Goal: Task Accomplishment & Management: Manage account settings

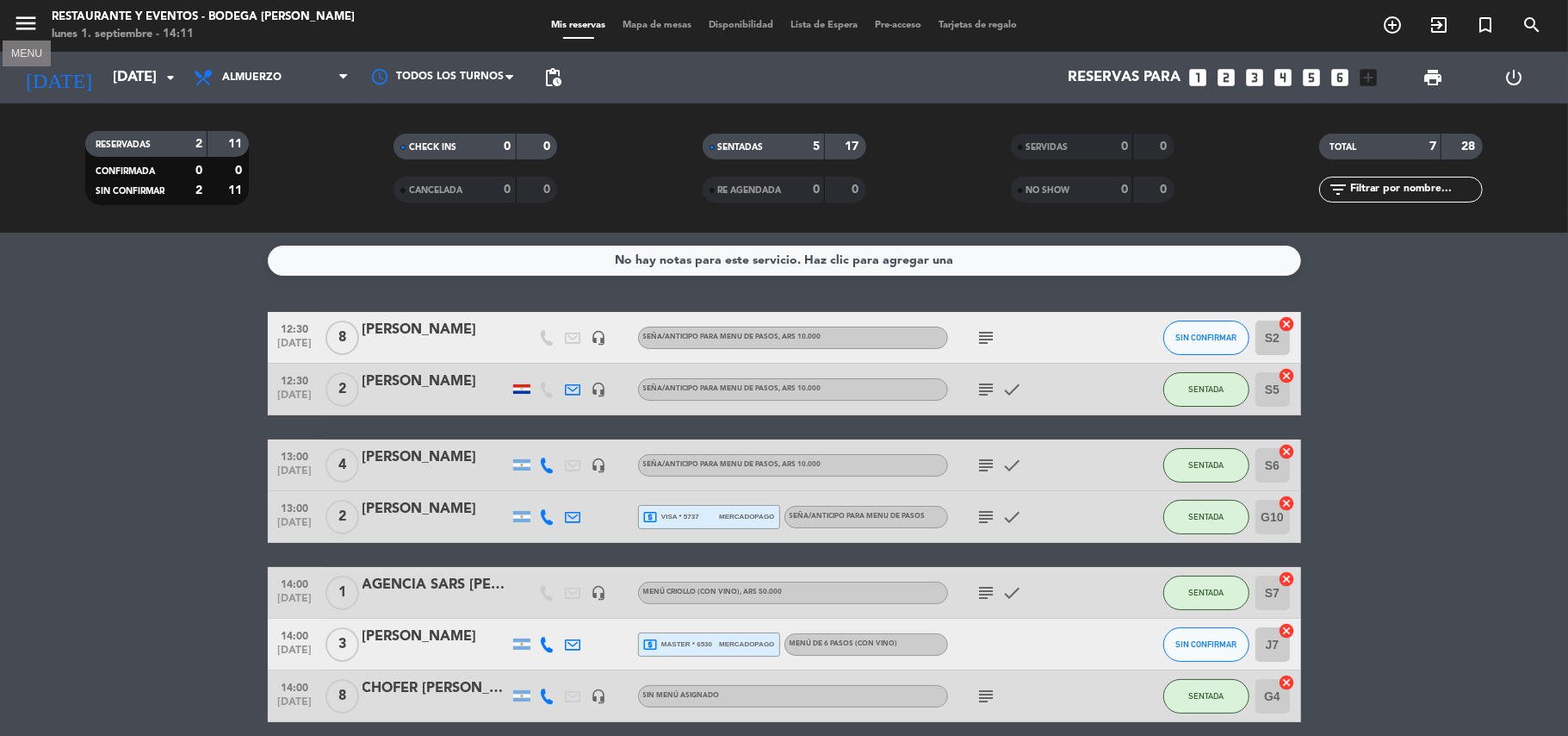
click at [29, 22] on icon "menu" at bounding box center [26, 23] width 26 height 26
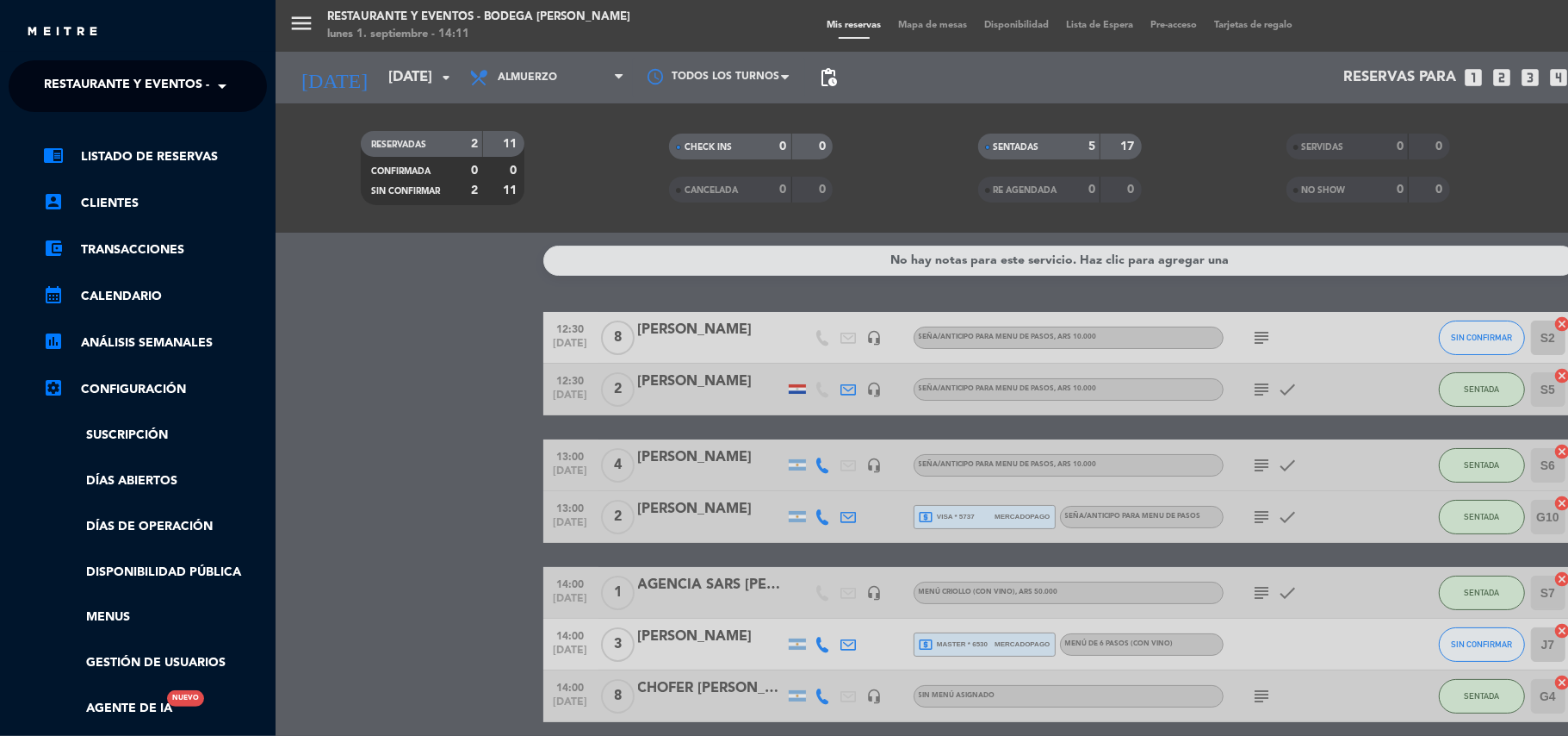
click at [115, 81] on span "Restaurante y Eventos - Bodega Roberto Bonfanti" at bounding box center [207, 86] width 326 height 37
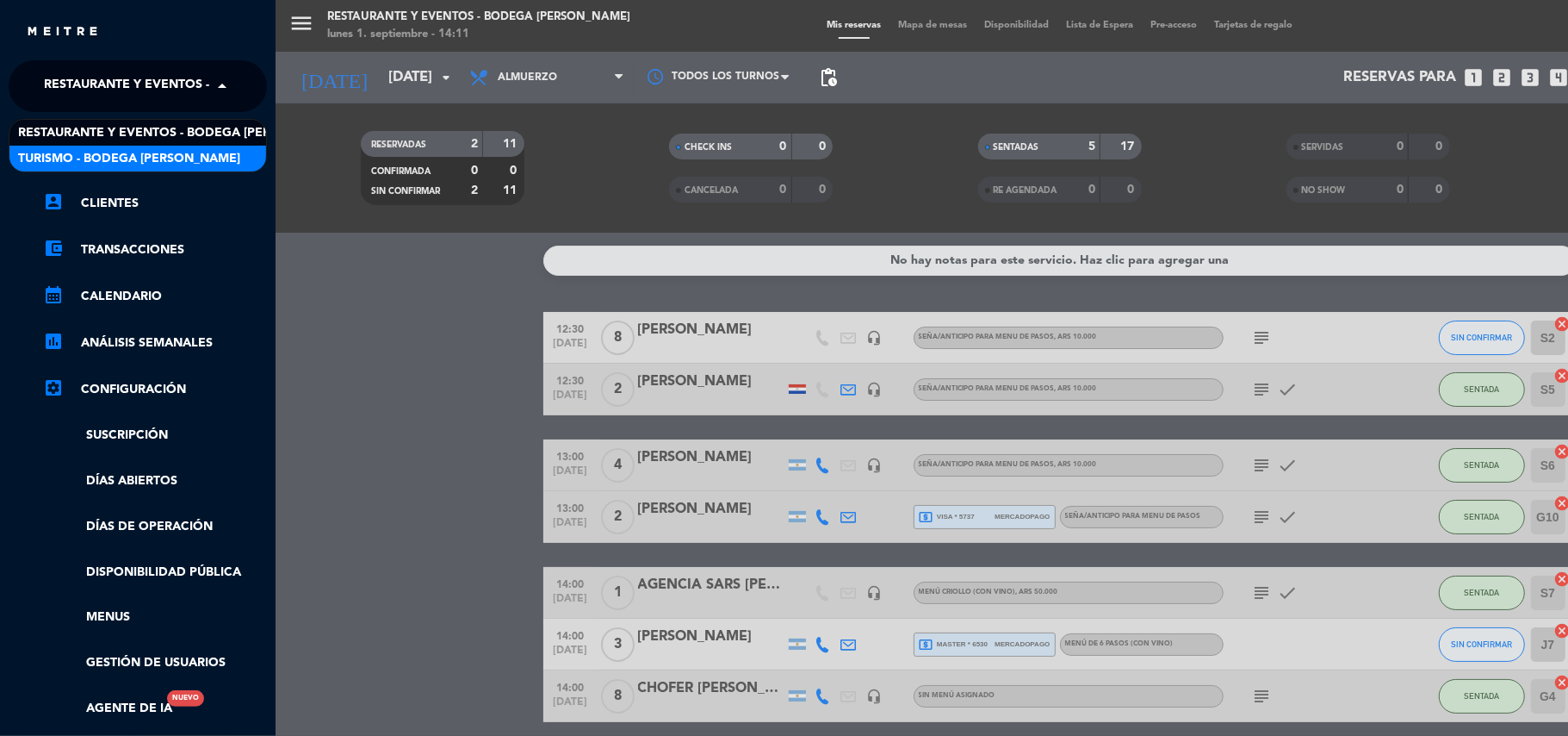
click at [114, 164] on span "Turismo - Bodega [PERSON_NAME]" at bounding box center [129, 159] width 222 height 20
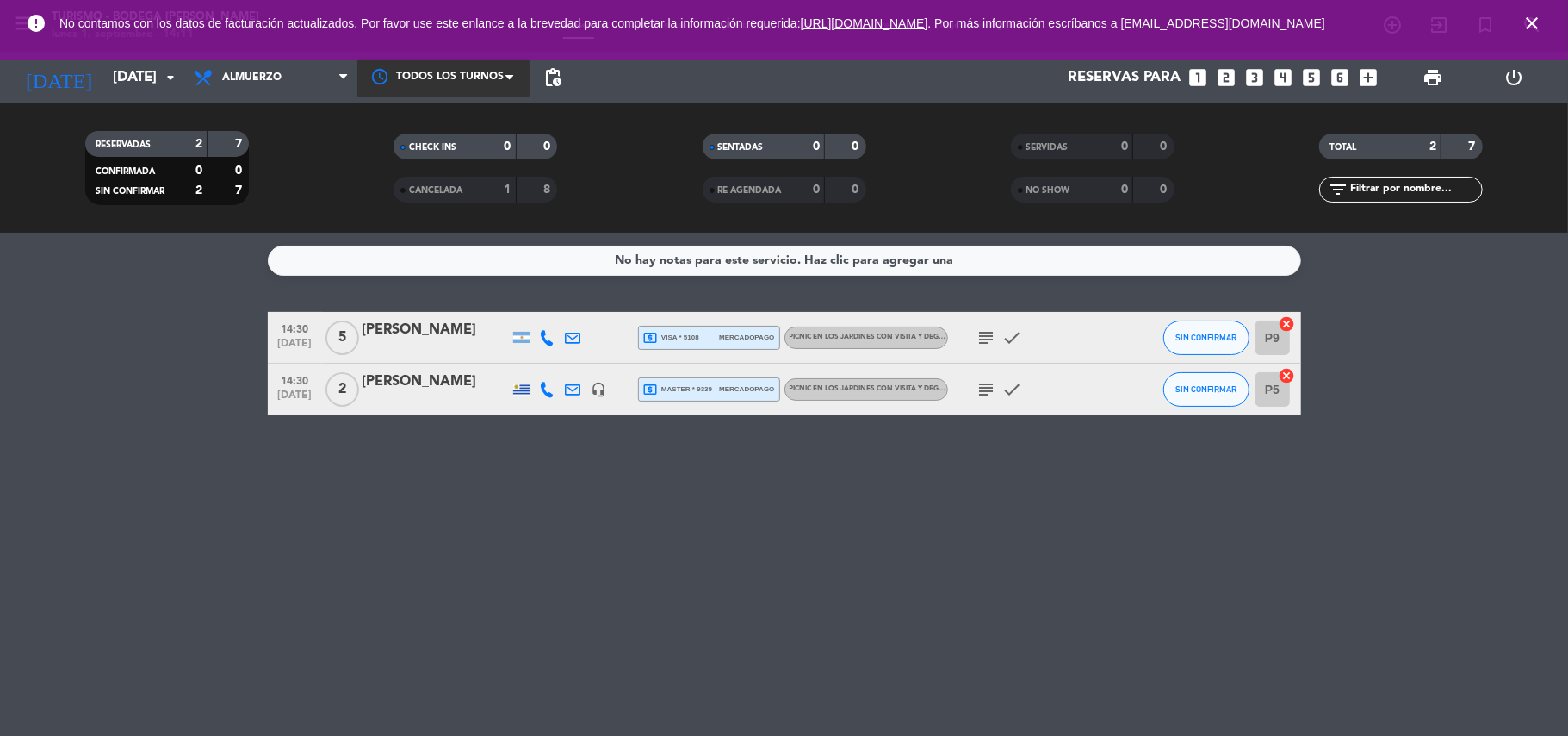
click at [456, 74] on div at bounding box center [444, 77] width 172 height 38
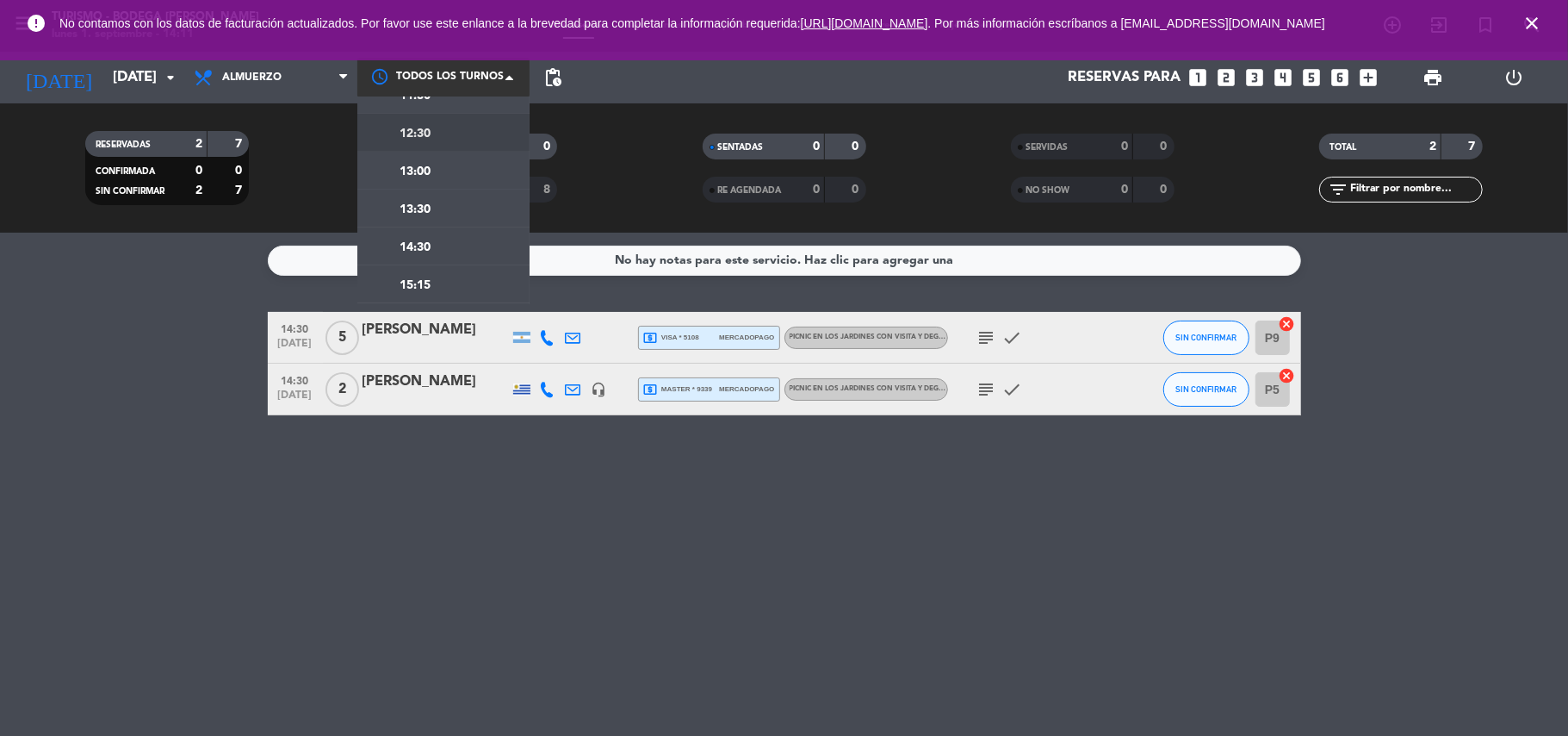
scroll to position [172, 0]
click at [420, 276] on span "16:00" at bounding box center [415, 287] width 31 height 20
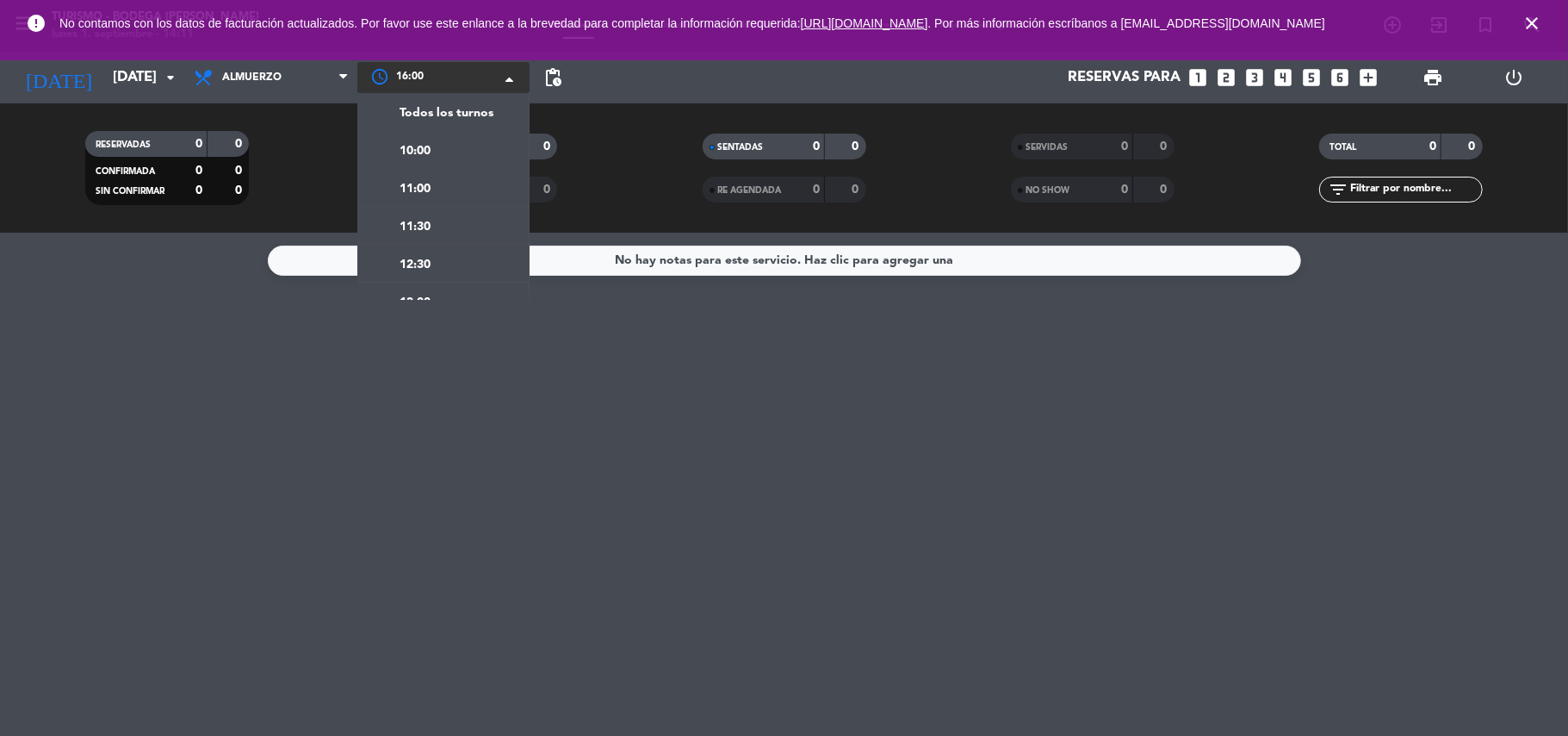
click at [465, 87] on div at bounding box center [444, 78] width 172 height 31
click at [452, 111] on span "Todos los turnos" at bounding box center [446, 114] width 94 height 20
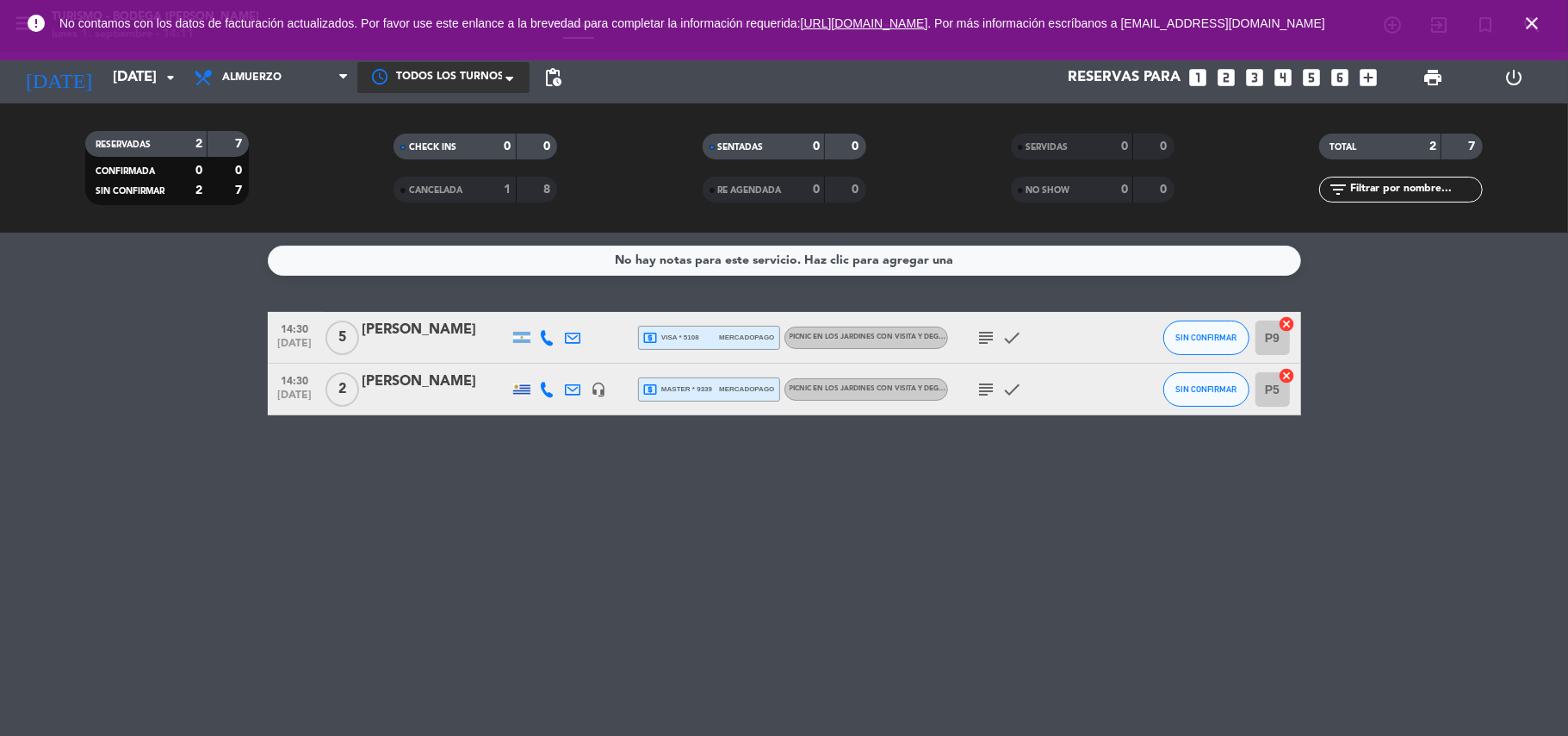
drag, startPoint x: 176, startPoint y: 470, endPoint x: 136, endPoint y: 471, distance: 40.0
click at [155, 476] on div "No hay notas para este servicio. Haz clic para agregar una 14:30 sep. 1 5 Camil…" at bounding box center [784, 484] width 1568 height 503
drag, startPoint x: 524, startPoint y: 460, endPoint x: 478, endPoint y: 464, distance: 46.2
click at [501, 460] on div "No hay notas para este servicio. Haz clic para agregar una 14:30 sep. 1 5 Camil…" at bounding box center [784, 484] width 1568 height 503
drag, startPoint x: 1285, startPoint y: 435, endPoint x: 1262, endPoint y: 446, distance: 25.5
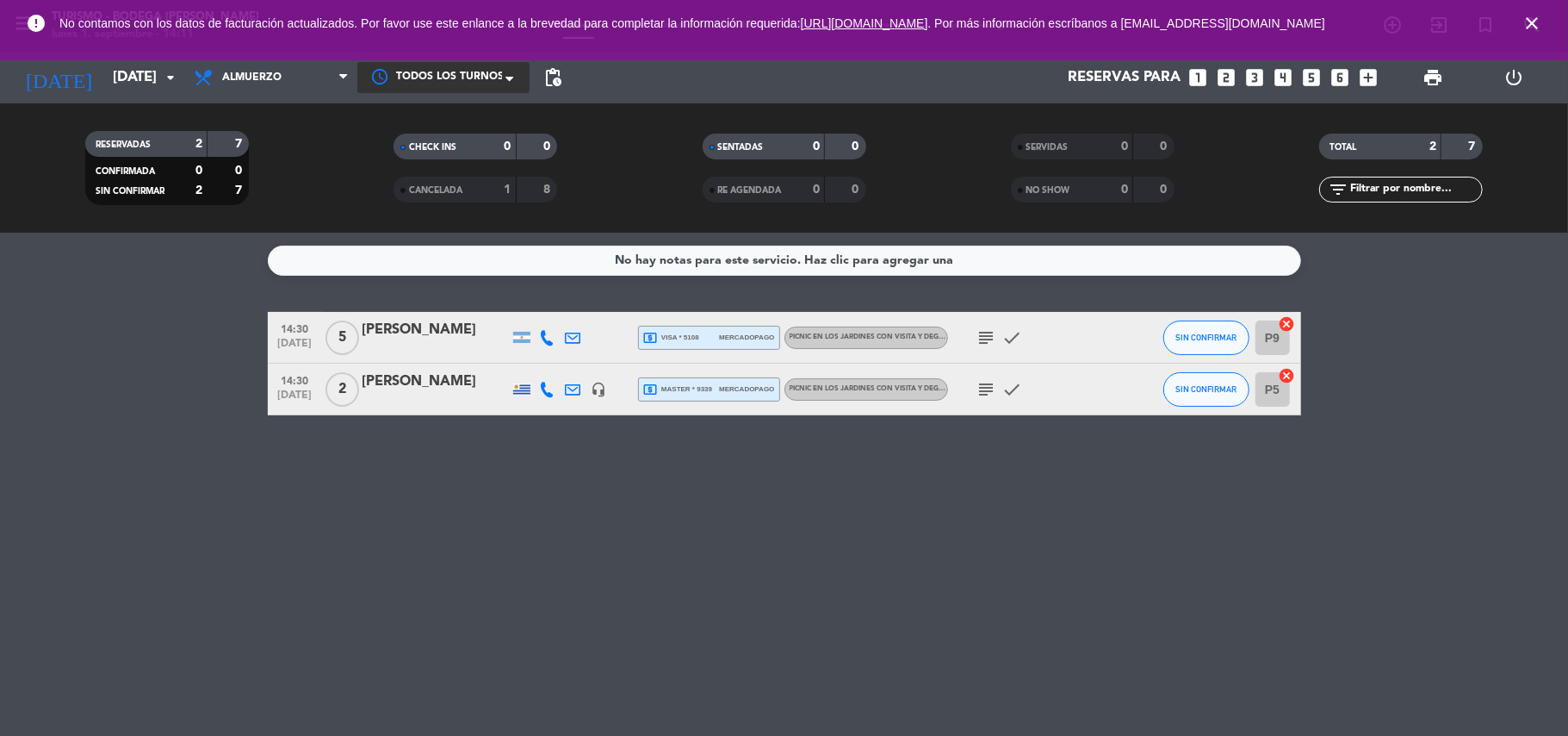
click at [1280, 435] on div "No hay notas para este servicio. Haz clic para agregar una 14:30 sep. 1 5 Camil…" at bounding box center [784, 484] width 1568 height 503
click at [847, 478] on div "No hay notas para este servicio. Haz clic para agregar una 14:30 sep. 1 5 Camil…" at bounding box center [784, 484] width 1568 height 503
click at [154, 422] on div "No hay notas para este servicio. Haz clic para agregar una 14:30 sep. 1 5 Camil…" at bounding box center [784, 484] width 1568 height 503
click at [141, 381] on bookings-row "14:30 sep. 1 5 Camila Derganz local_atm visa * 5108 mercadopago PICNIC EN LOS J…" at bounding box center [784, 363] width 1568 height 103
click at [142, 362] on bookings-row "14:30 sep. 1 5 Camila Derganz local_atm visa * 5108 mercadopago PICNIC EN LOS J…" at bounding box center [784, 363] width 1568 height 103
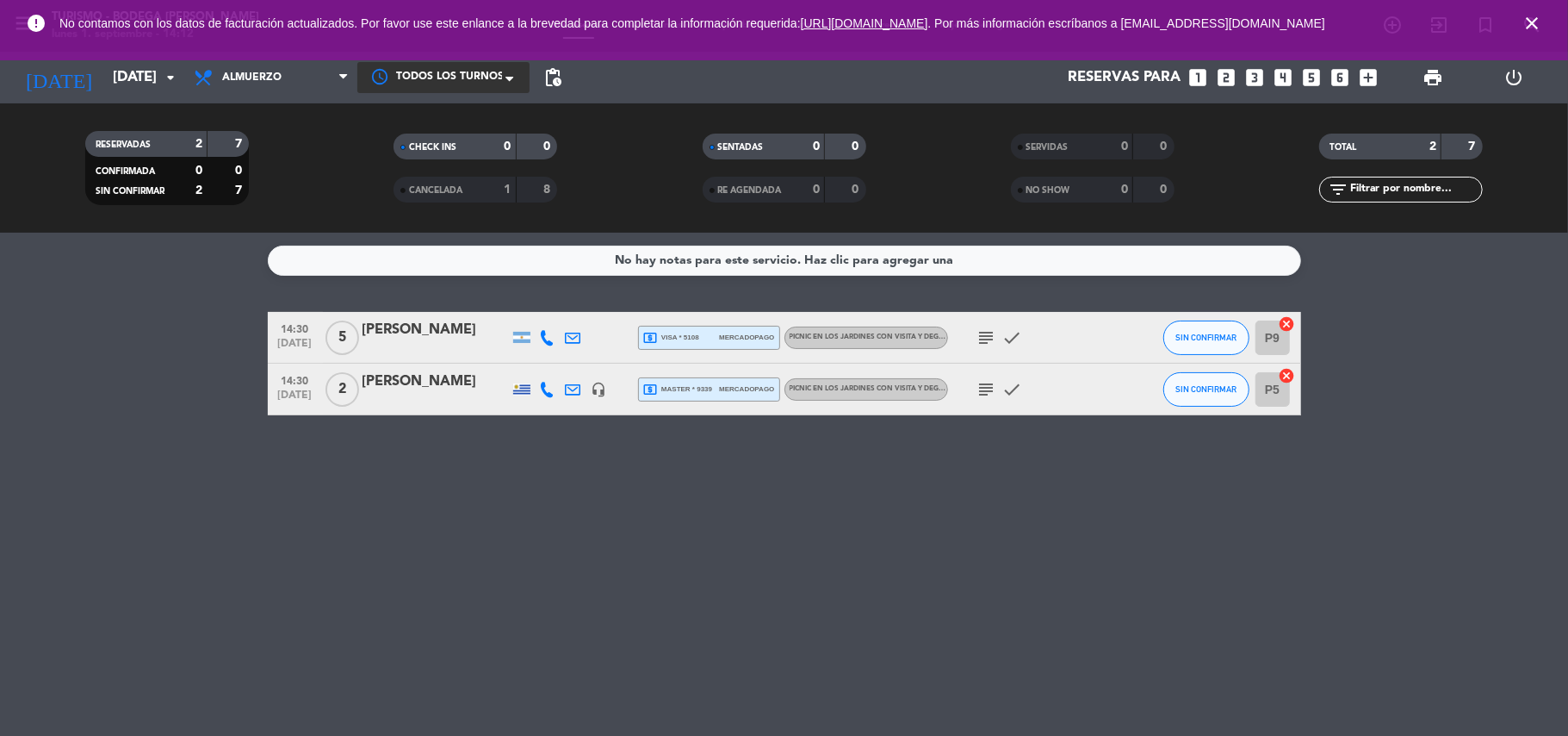
click at [105, 433] on div "No hay notas para este servicio. Haz clic para agregar una 14:30 sep. 1 5 Camil…" at bounding box center [784, 484] width 1568 height 503
click at [494, 529] on div "No hay notas para este servicio. Haz clic para agregar una 14:30 sep. 1 5 Camil…" at bounding box center [784, 484] width 1568 height 503
click at [91, 439] on div "No hay notas para este servicio. Haz clic para agregar una 14:30 sep. 1 5 Camil…" at bounding box center [784, 484] width 1568 height 503
click at [87, 518] on div "No hay notas para este servicio. Haz clic para agregar una 14:30 sep. 1 5 Camil…" at bounding box center [784, 484] width 1568 height 503
click at [1199, 376] on button "SIN CONFIRMAR" at bounding box center [1207, 390] width 86 height 35
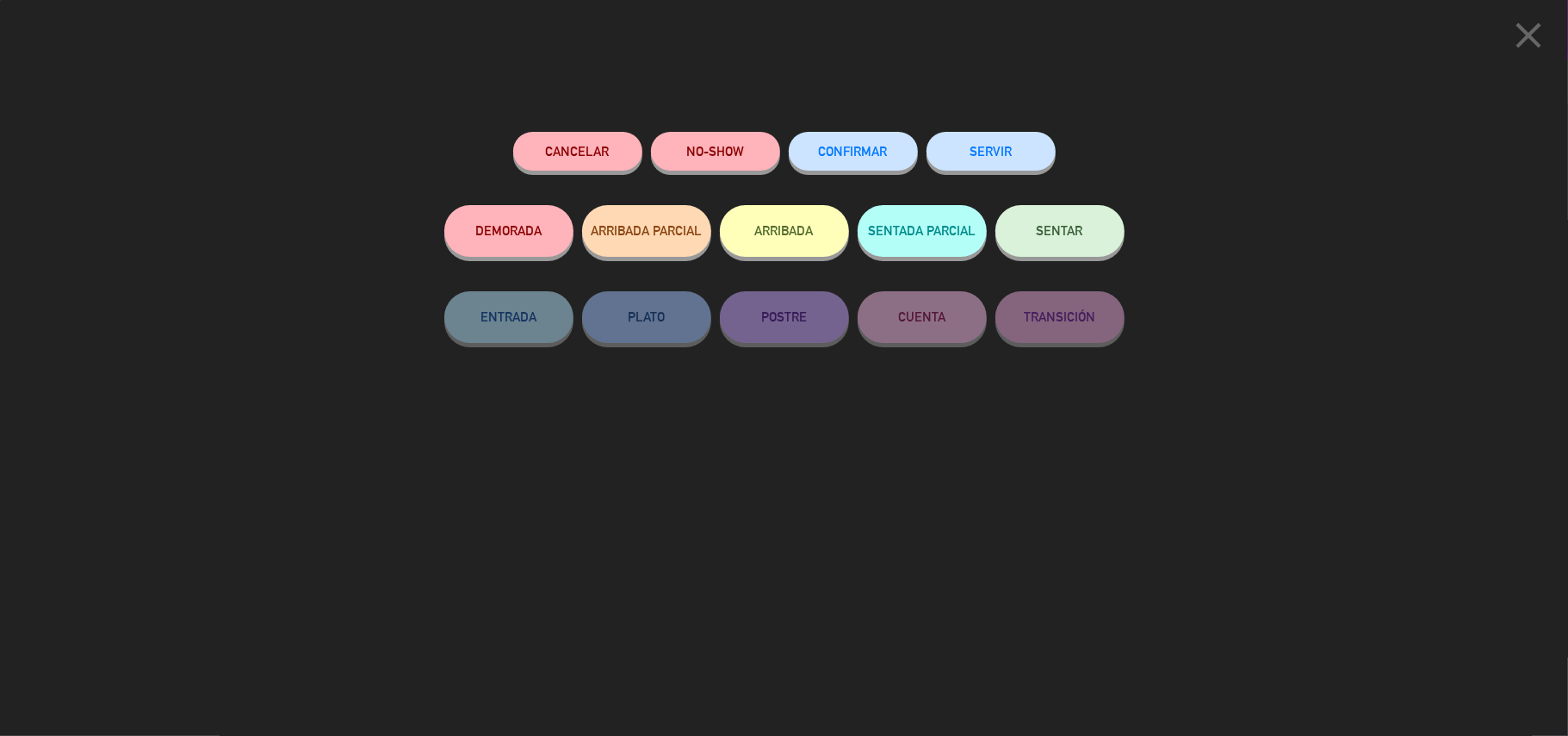
click at [1086, 224] on button "SENTAR" at bounding box center [1059, 231] width 129 height 51
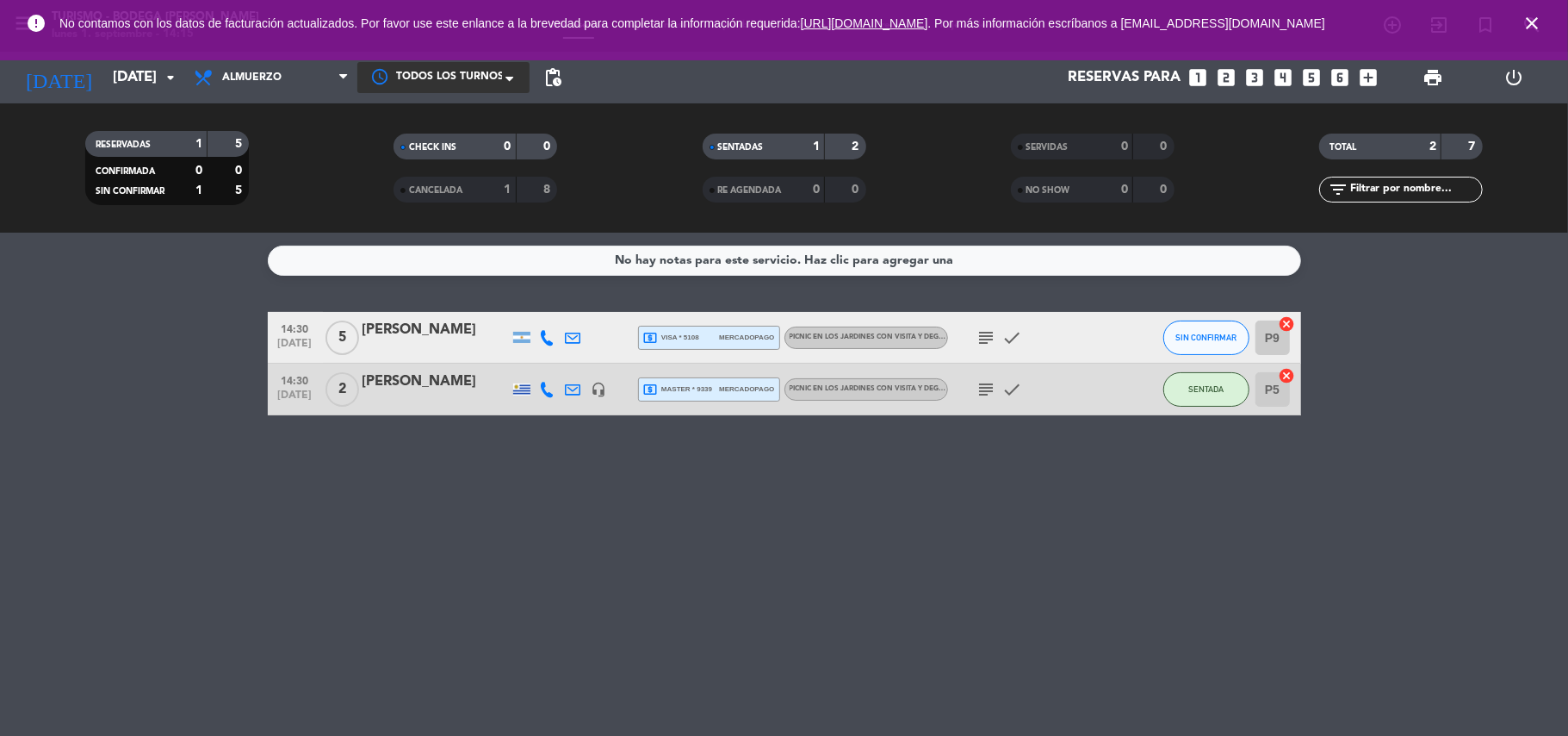
click at [439, 384] on div "[PERSON_NAME]" at bounding box center [435, 382] width 146 height 22
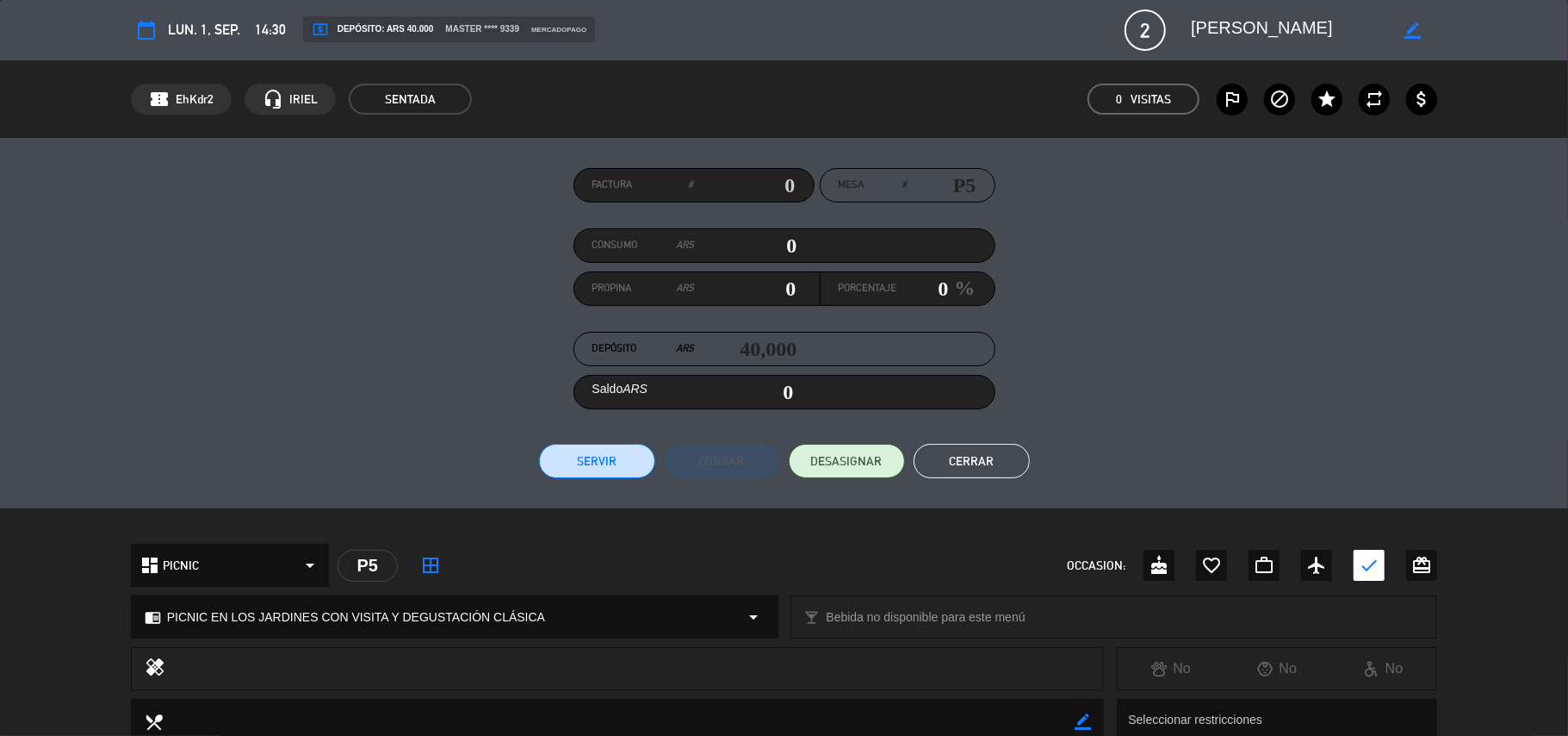
click at [1417, 27] on icon "border_color" at bounding box center [1413, 30] width 16 height 16
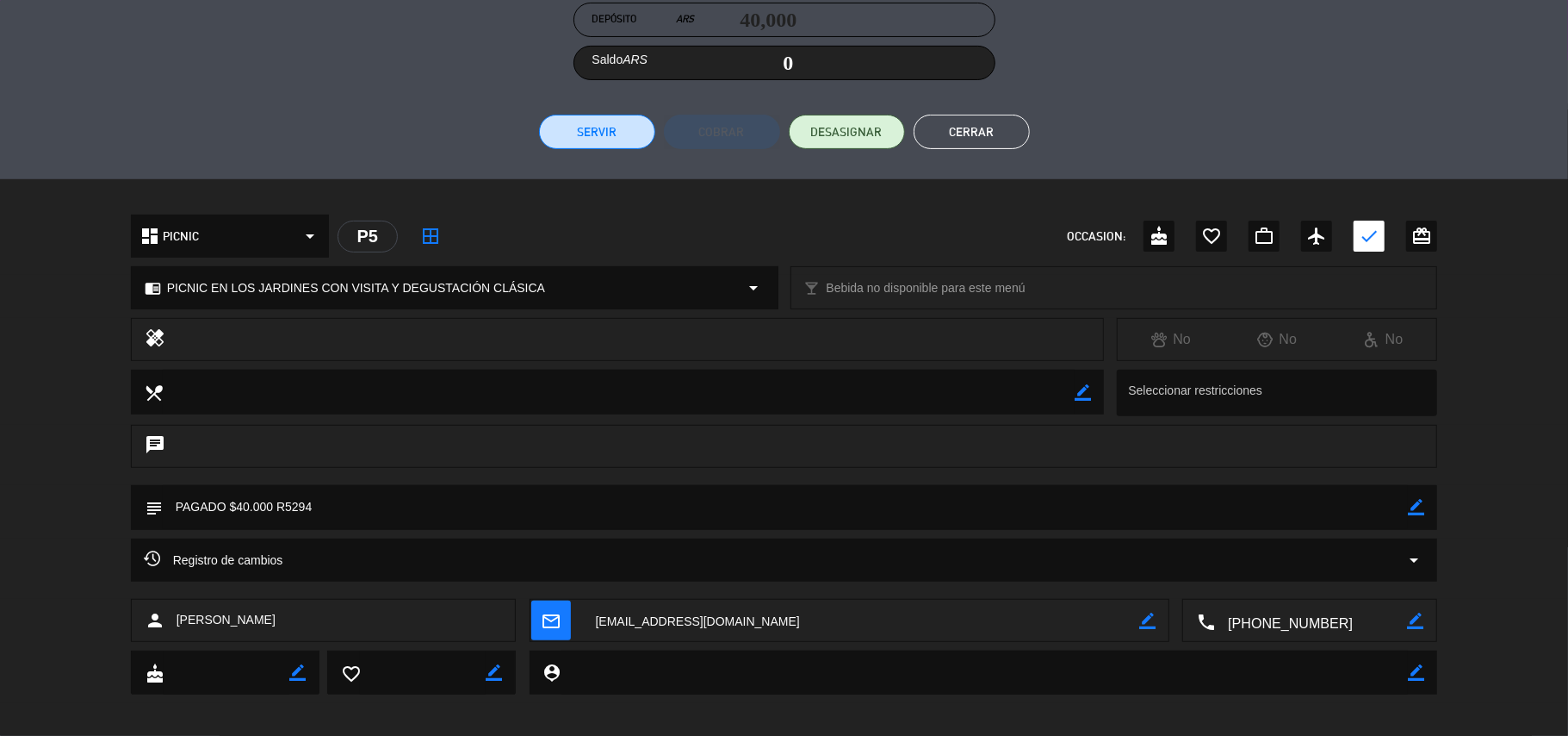
scroll to position [339, 0]
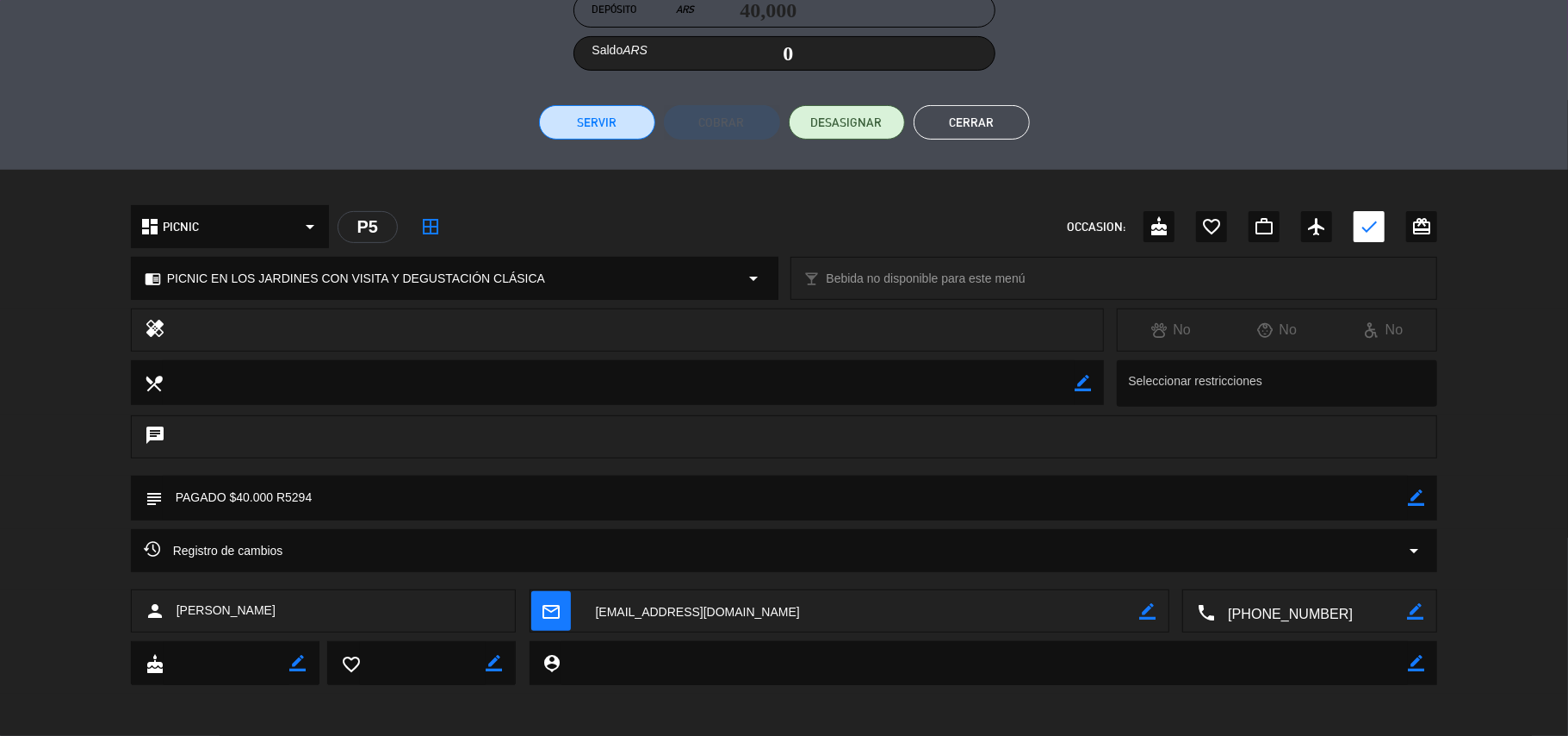
click at [1411, 493] on icon "border_color" at bounding box center [1416, 498] width 16 height 16
type textarea "PAGADO $40.000 R5294 ch dulce"
click at [1413, 491] on icon at bounding box center [1416, 498] width 16 height 16
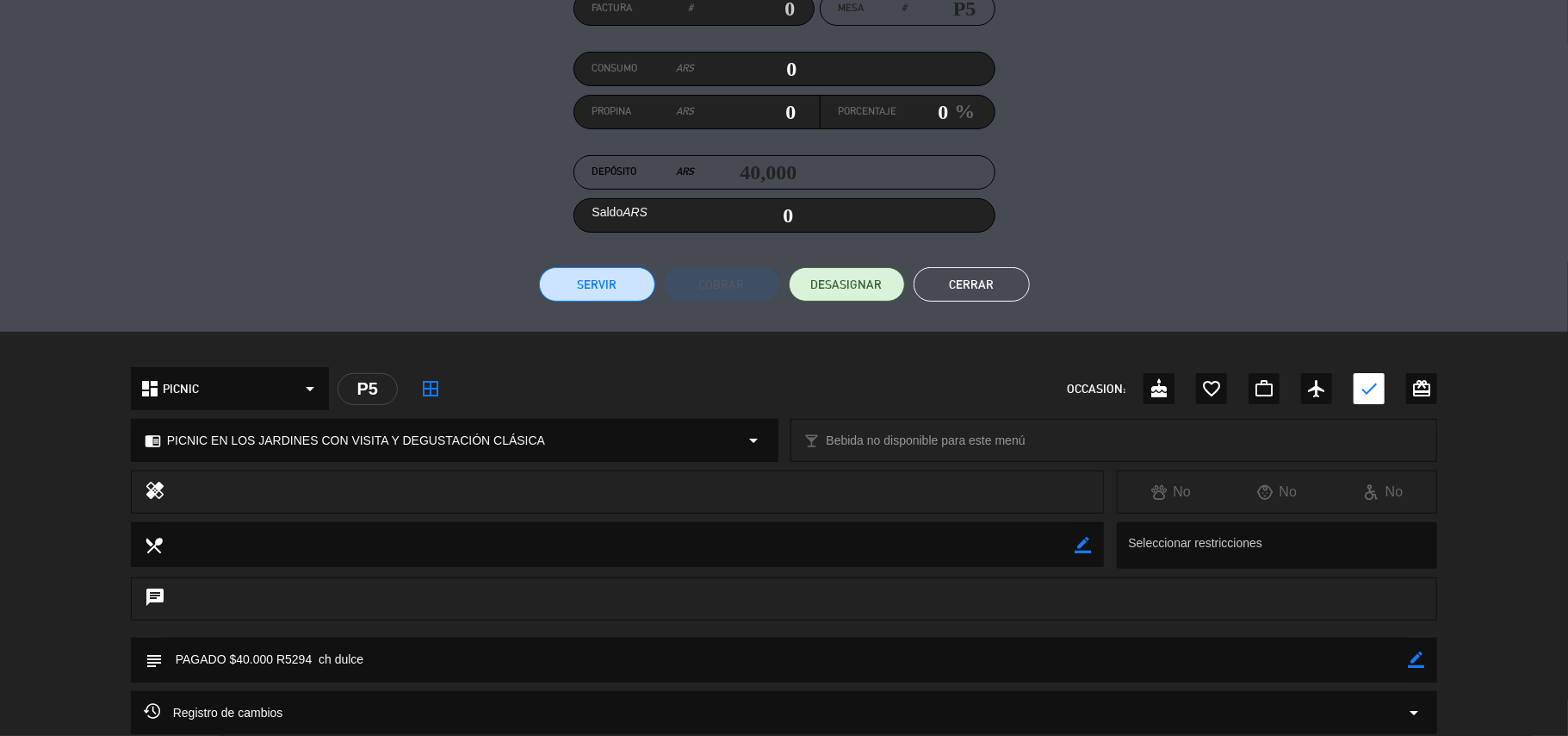
scroll to position [0, 0]
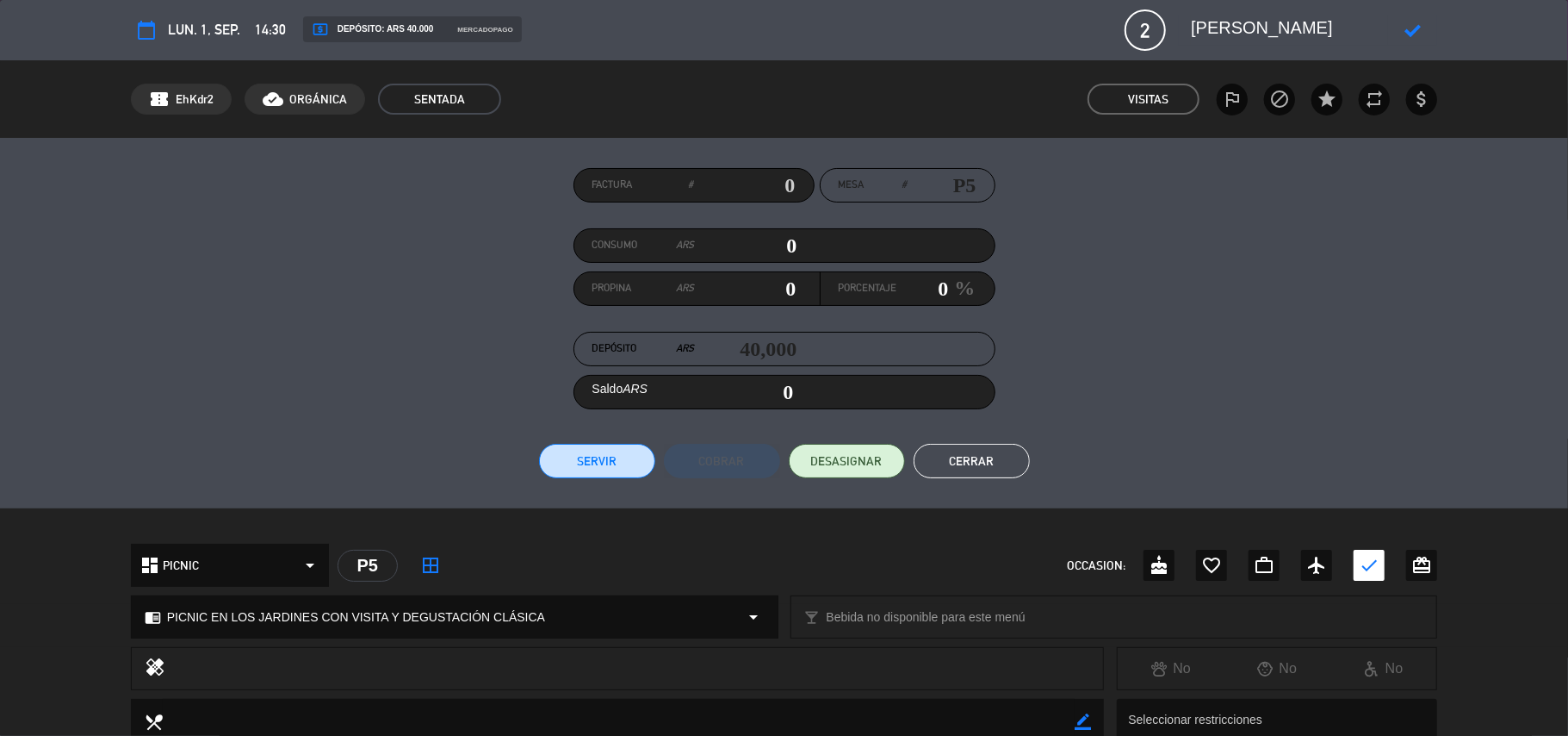
click at [963, 469] on button "Cerrar" at bounding box center [972, 461] width 116 height 35
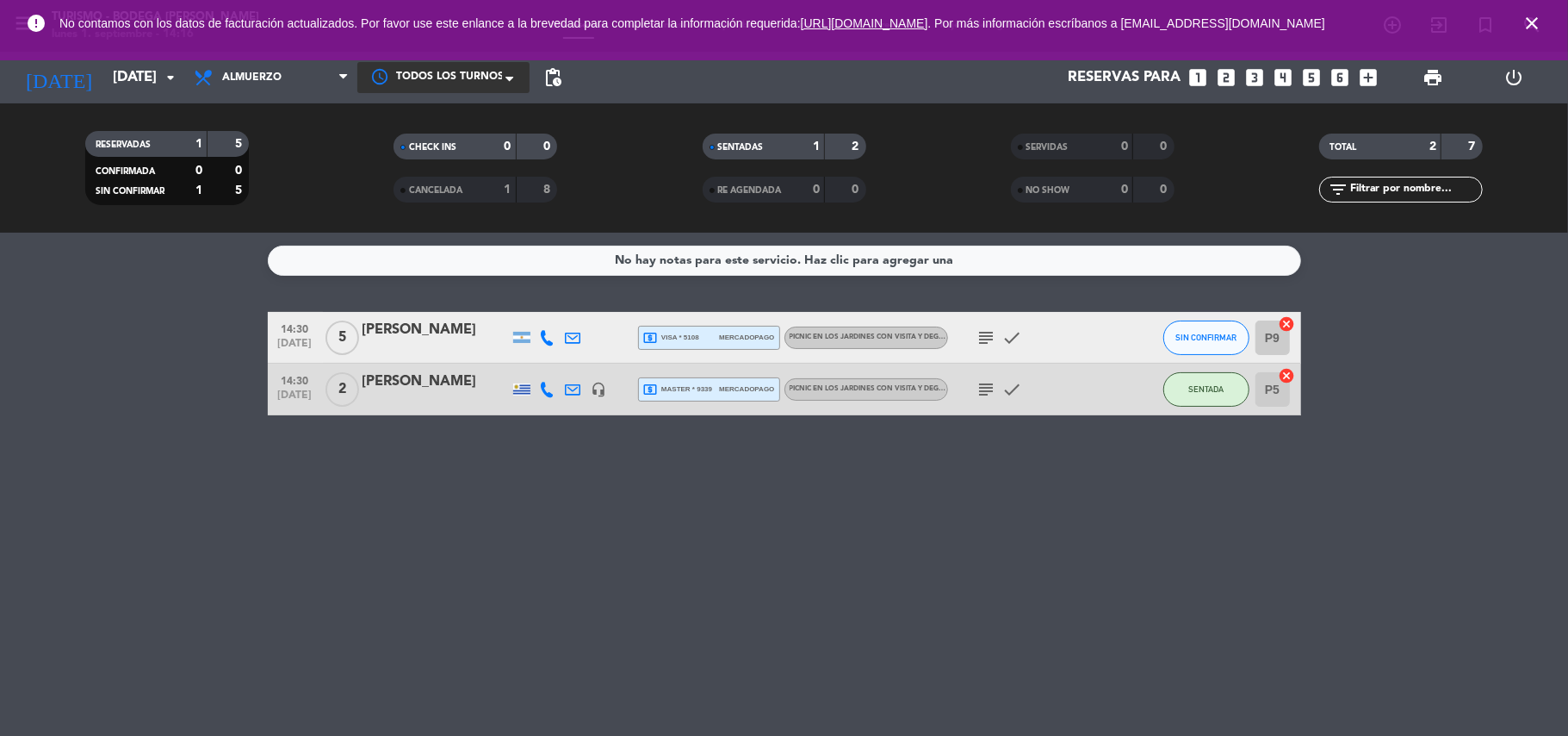
click at [990, 395] on icon "subject" at bounding box center [987, 389] width 21 height 21
click at [987, 522] on div "No hay notas para este servicio. Haz clic para agregar una 14:30 sep. 1 5 Camil…" at bounding box center [784, 484] width 1568 height 503
click at [986, 398] on icon "subject" at bounding box center [987, 389] width 21 height 21
click at [986, 396] on span "subject PAGADO $40.000 R5294 ch dulce" at bounding box center [987, 389] width 26 height 21
click at [961, 445] on div "No hay notas para este servicio. Haz clic para agregar una 14:30 sep. 1 5 Camil…" at bounding box center [784, 484] width 1568 height 503
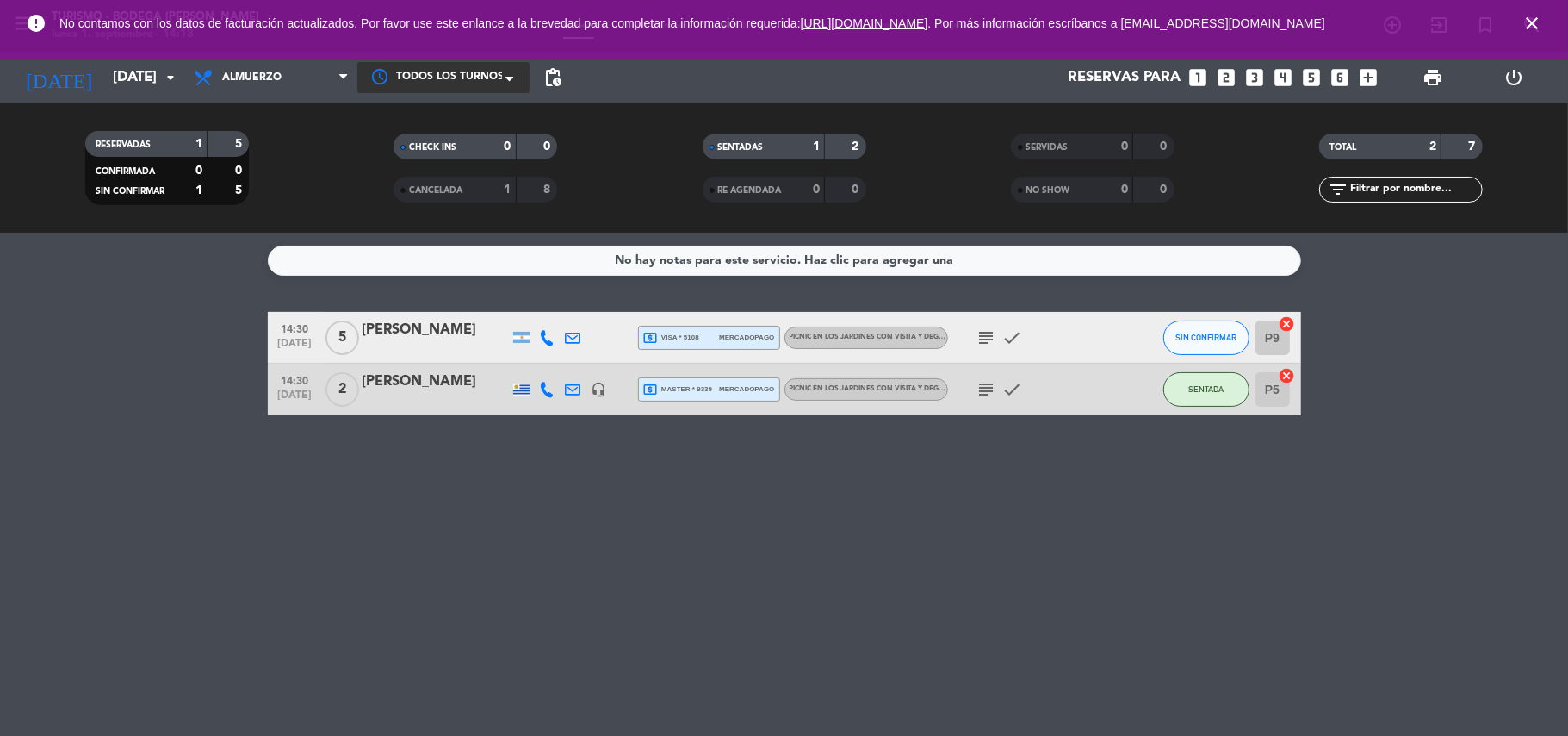
click at [184, 435] on div "No hay notas para este servicio. Haz clic para agregar una 14:30 sep. 1 5 Camil…" at bounding box center [784, 484] width 1568 height 503
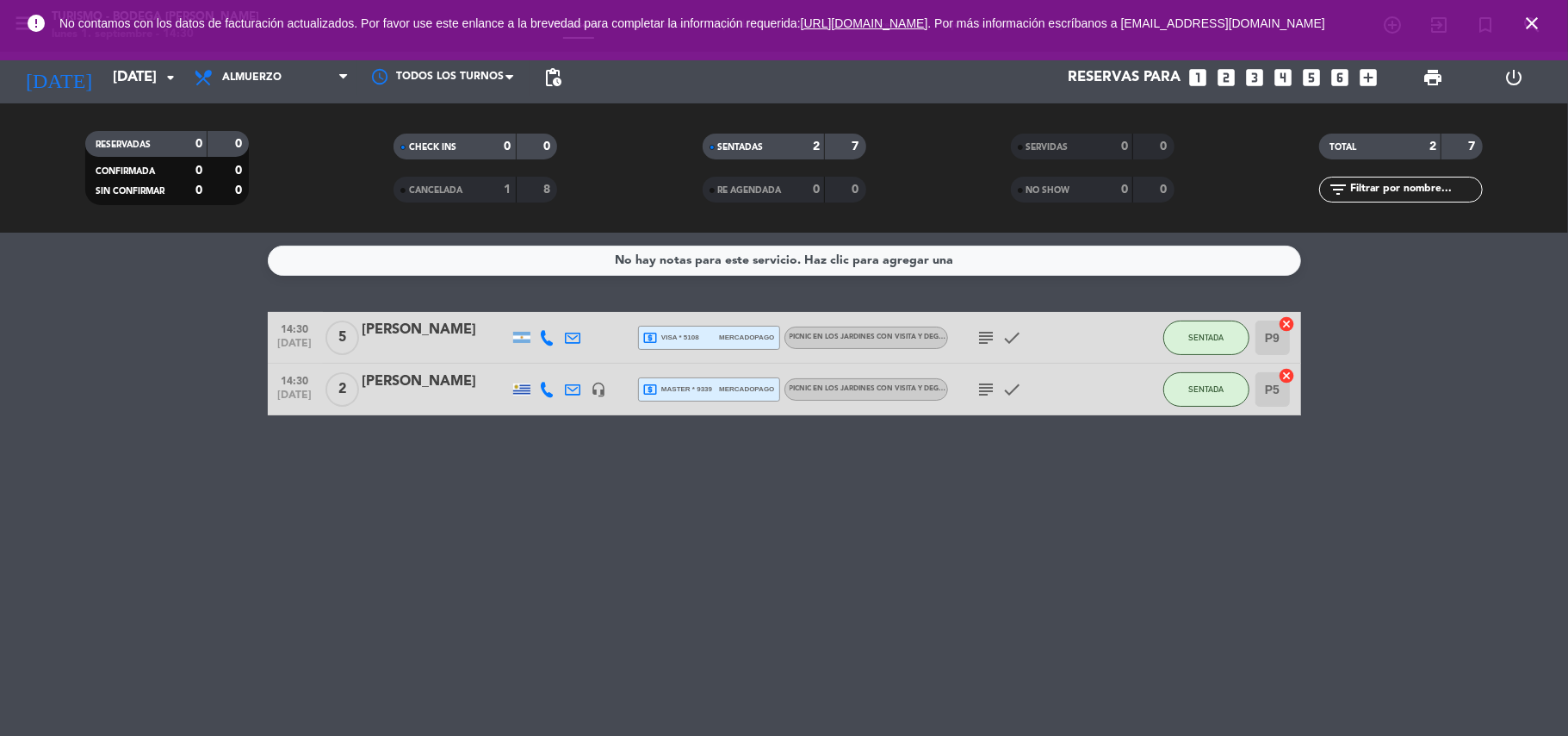
click at [985, 332] on icon "subject" at bounding box center [987, 338] width 21 height 21
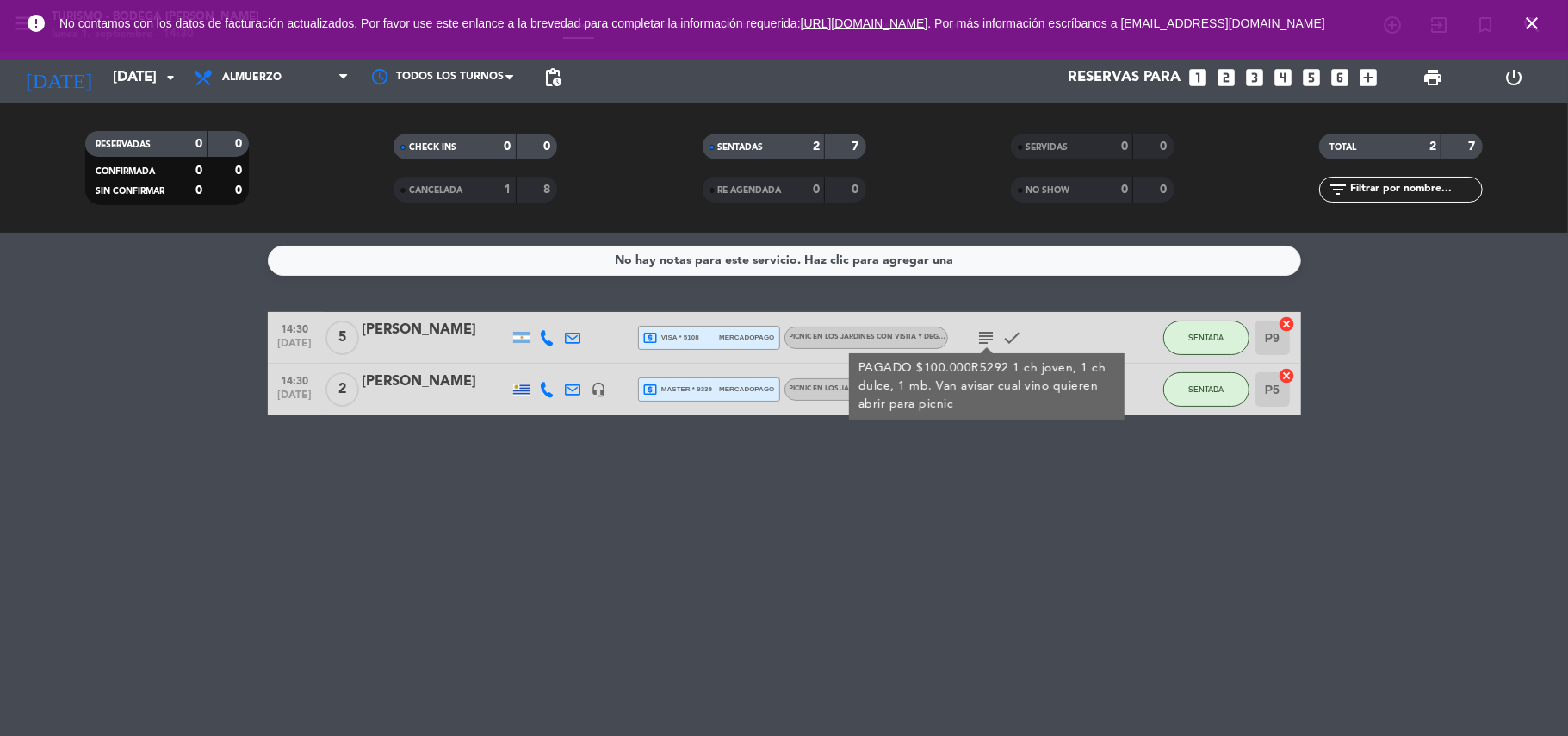
click at [976, 490] on div "No hay notas para este servicio. Haz clic para agregar una 14:30 [DATE] 5 [PERS…" at bounding box center [784, 484] width 1568 height 503
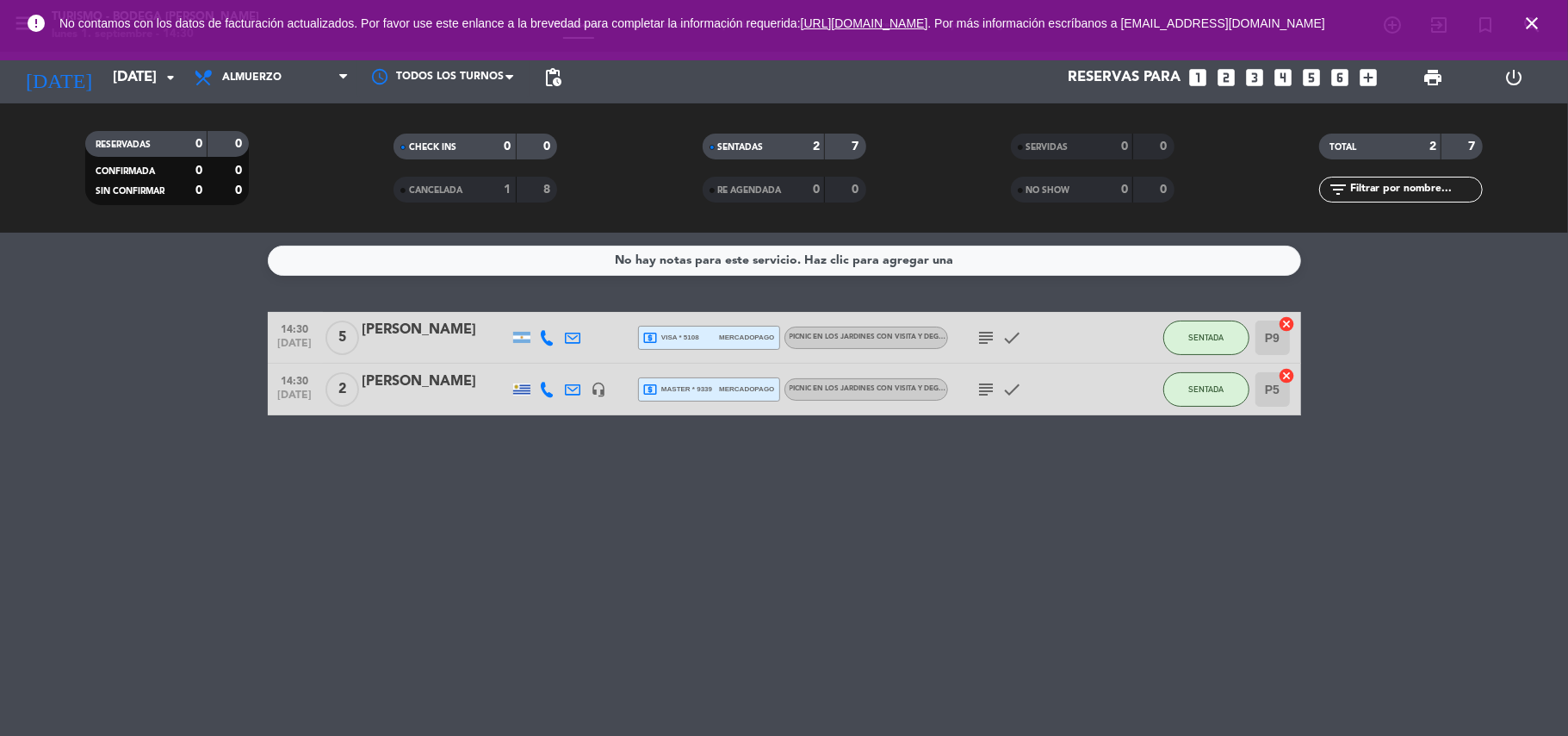
click at [989, 390] on icon "subject" at bounding box center [987, 389] width 21 height 21
click at [1531, 22] on icon "close" at bounding box center [1532, 23] width 21 height 21
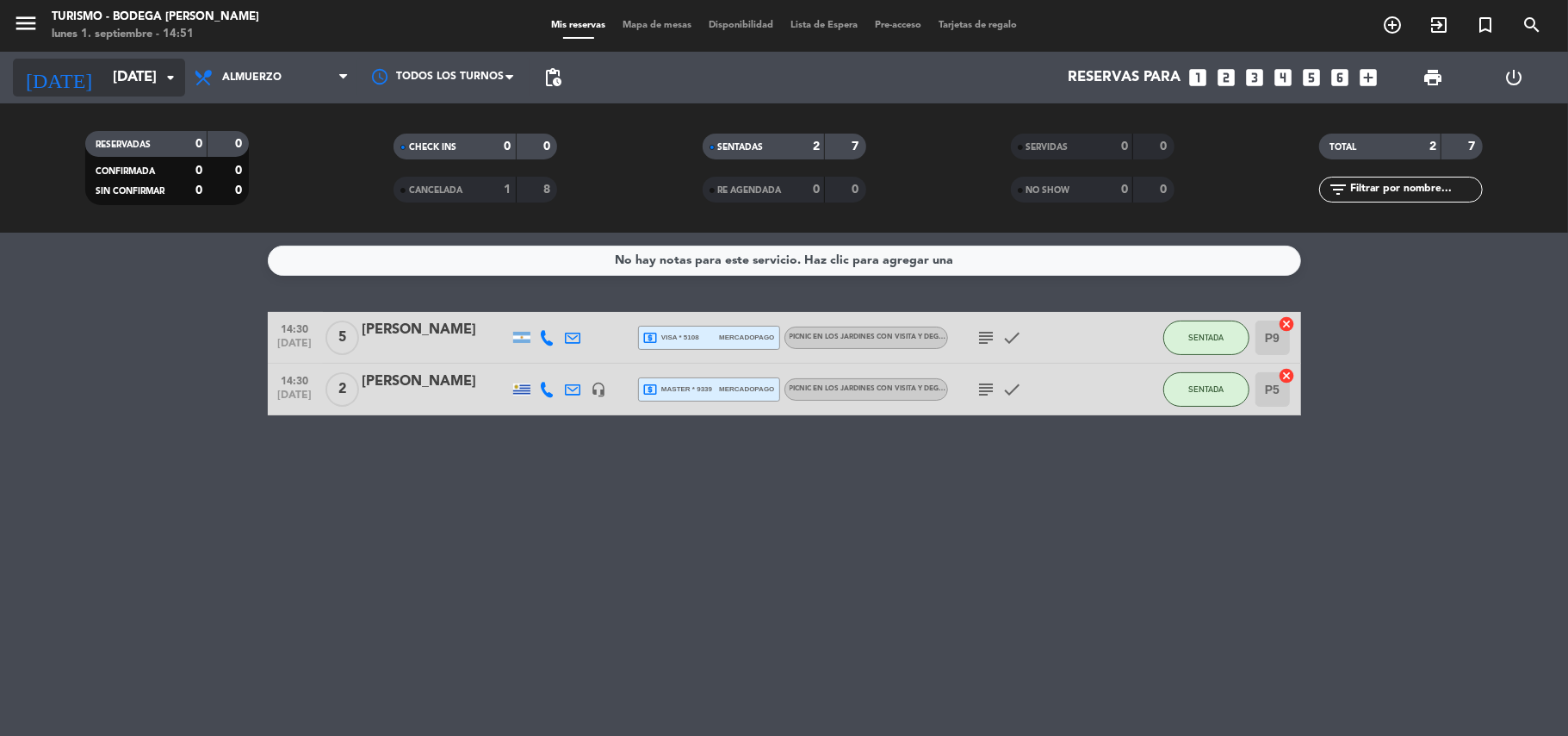
click at [104, 78] on input "[DATE]" at bounding box center [197, 78] width 186 height 34
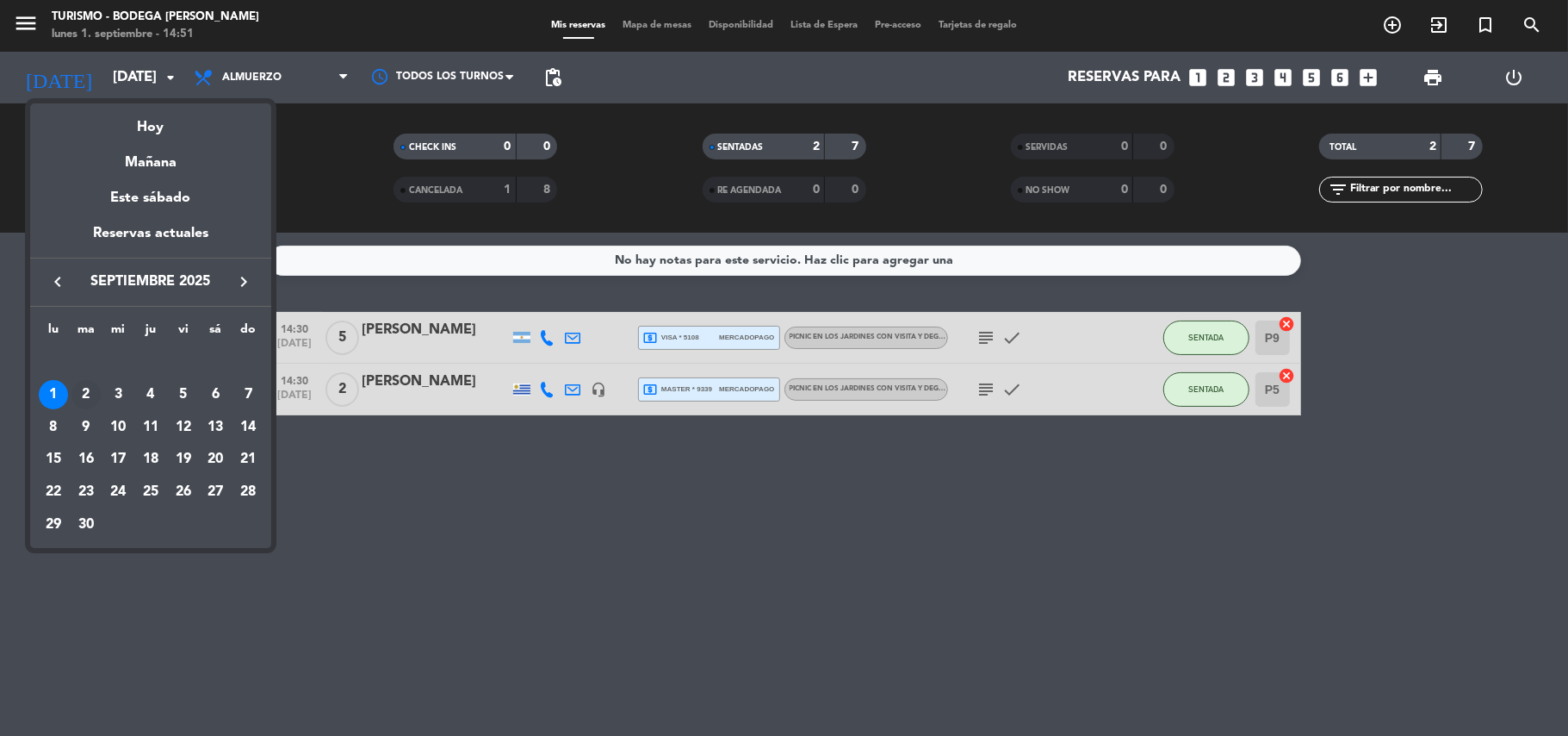
click at [86, 390] on div "2" at bounding box center [86, 395] width 29 height 29
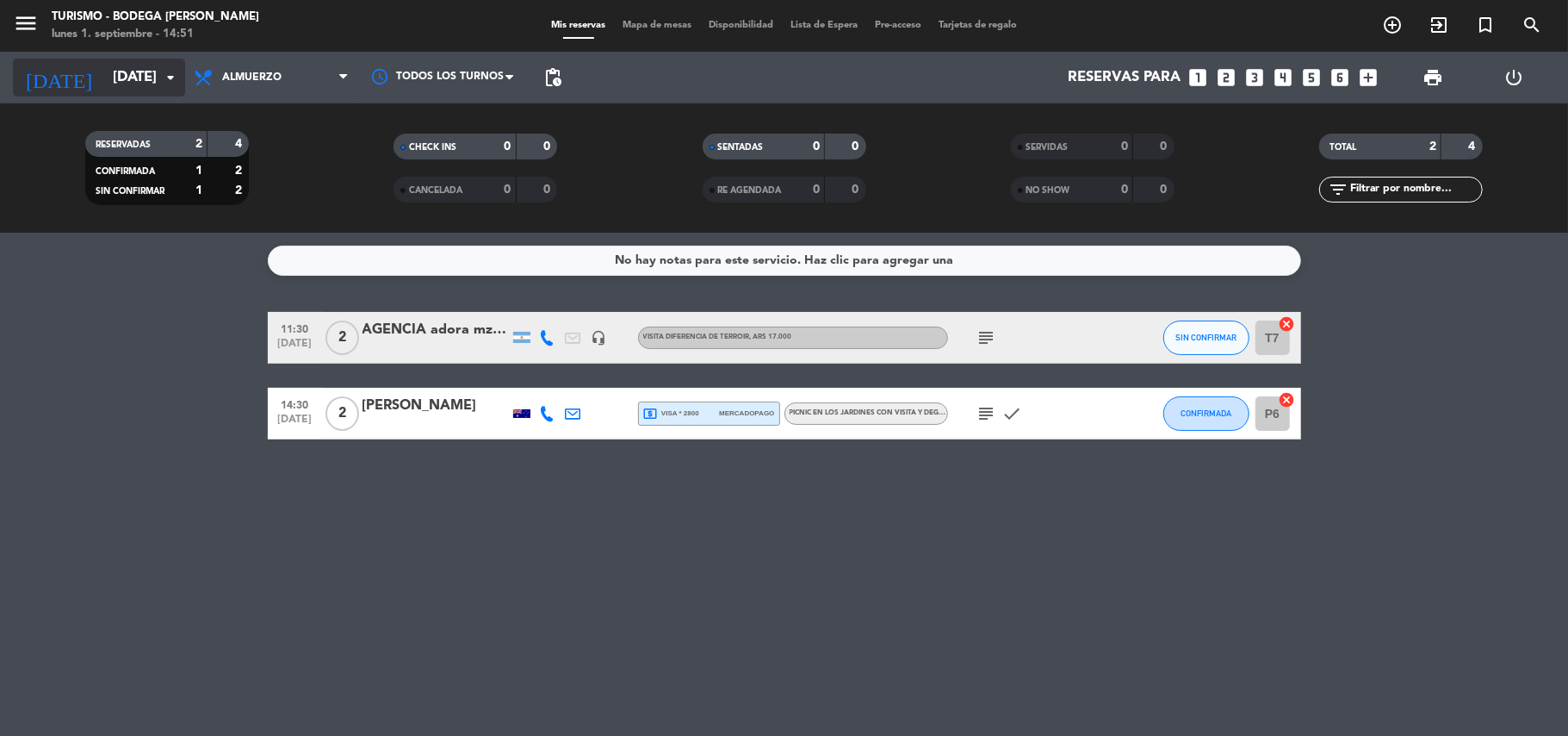
click at [125, 77] on input "[DATE]" at bounding box center [197, 78] width 186 height 34
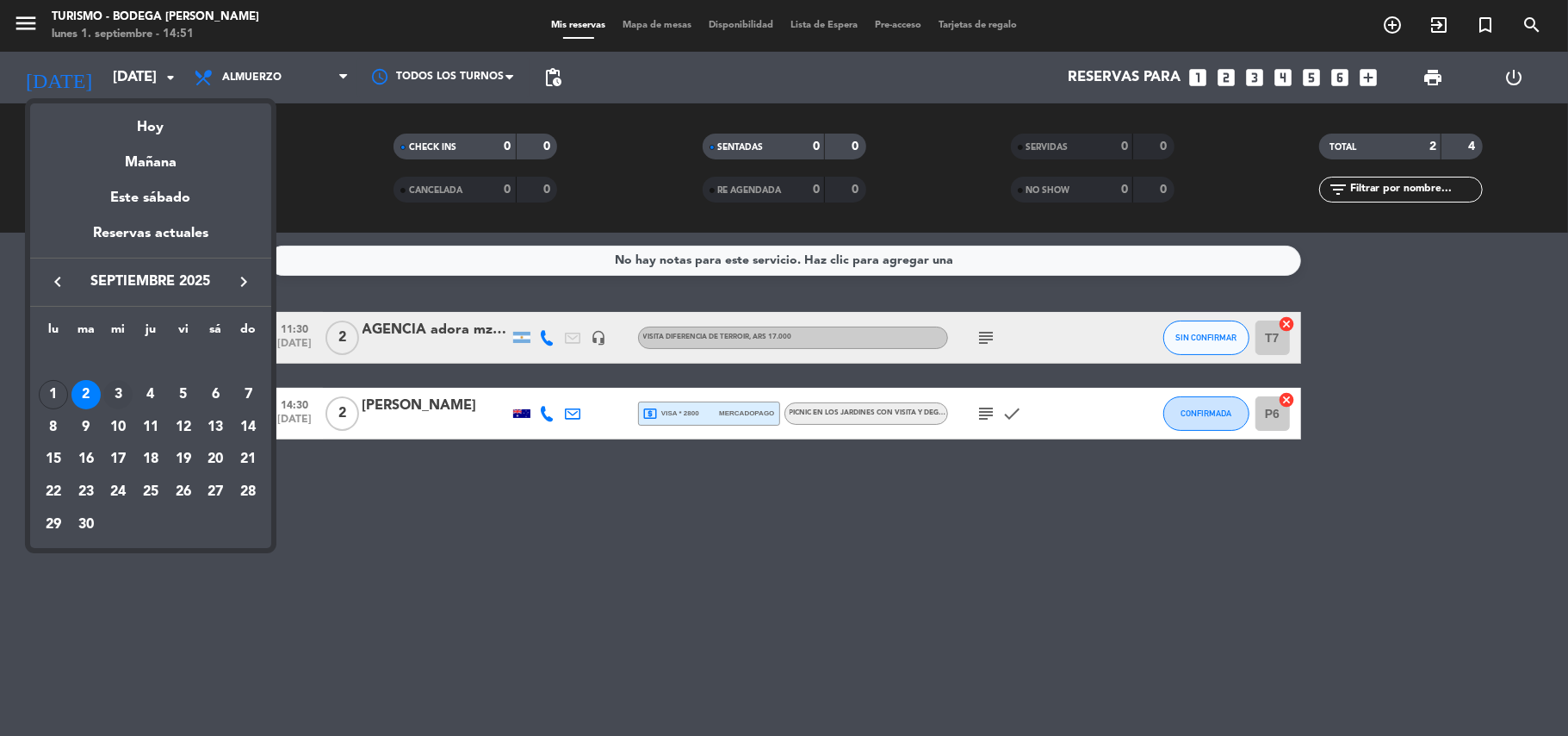
click at [121, 395] on div "3" at bounding box center [118, 395] width 29 height 29
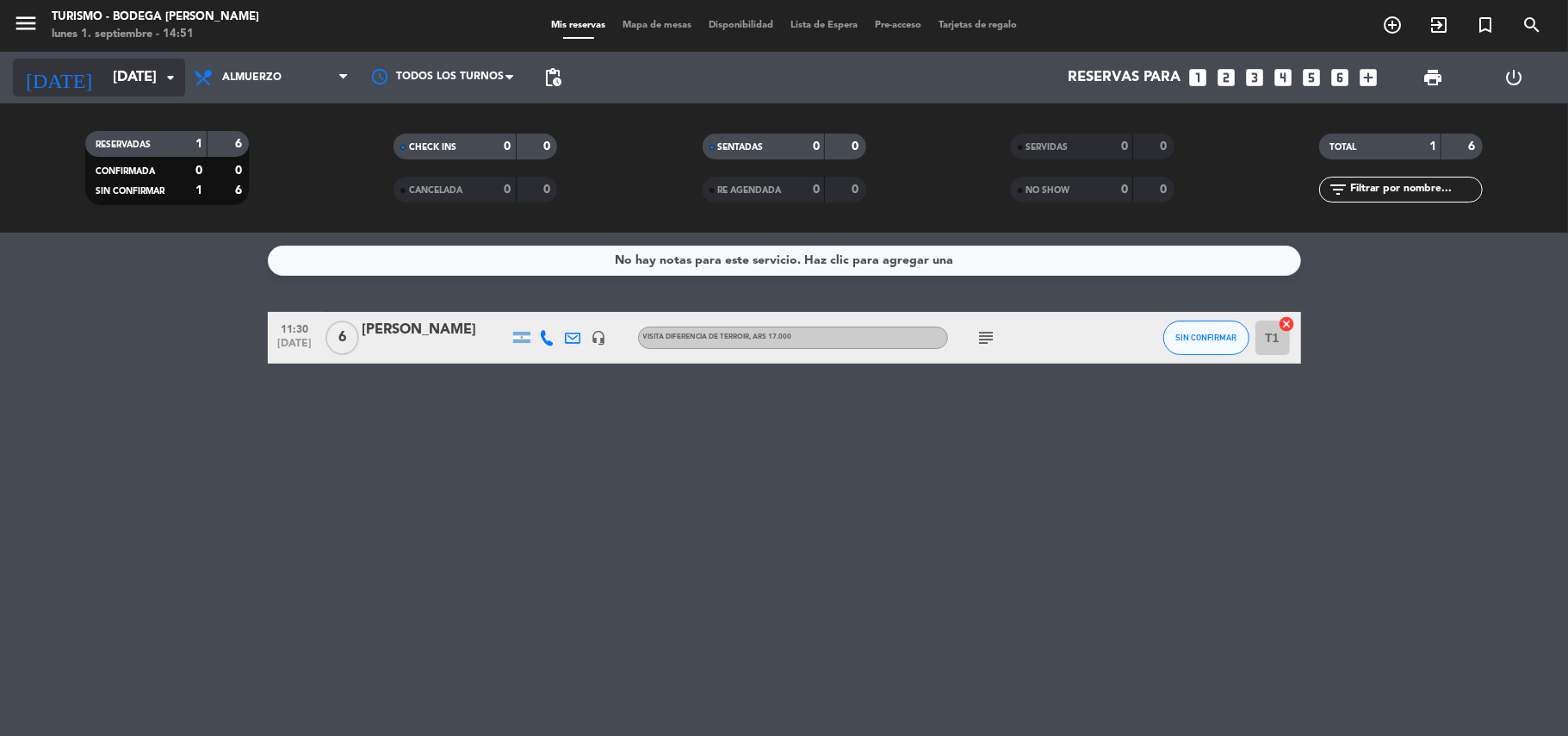
click at [125, 73] on input "[DATE]" at bounding box center [197, 78] width 186 height 34
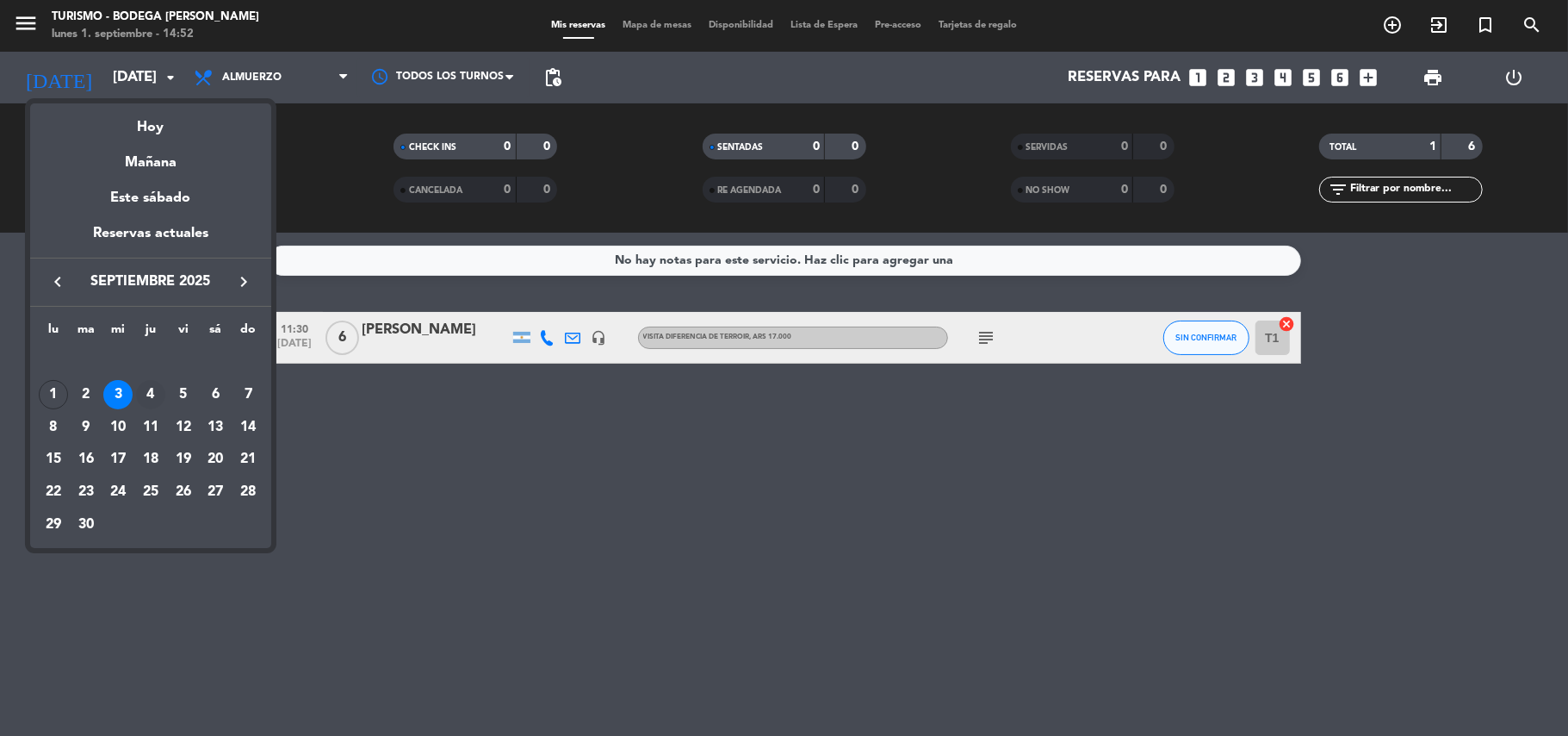
click at [154, 396] on div "4" at bounding box center [151, 395] width 29 height 29
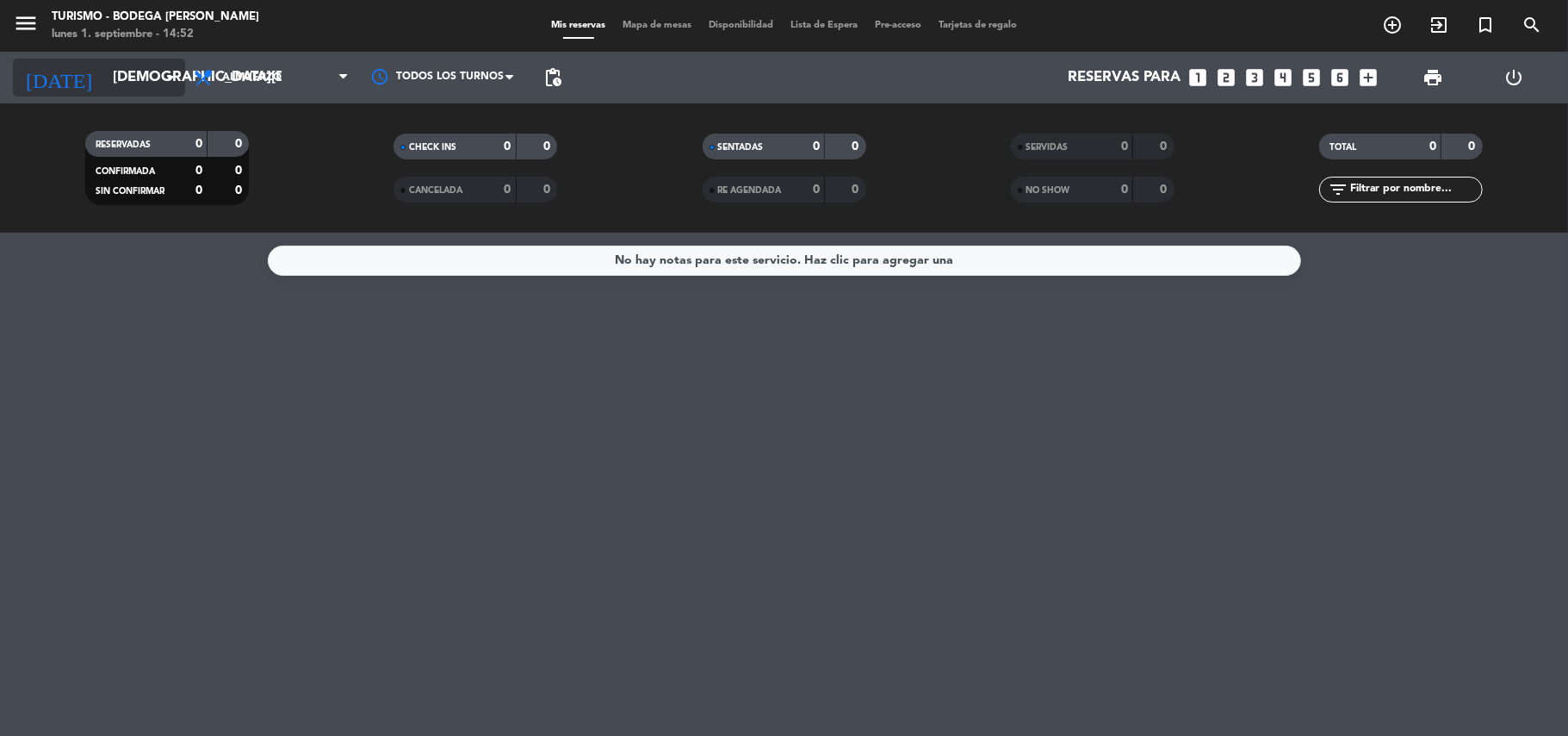
click at [113, 78] on input "[DEMOGRAPHIC_DATA][DATE]" at bounding box center [197, 78] width 186 height 34
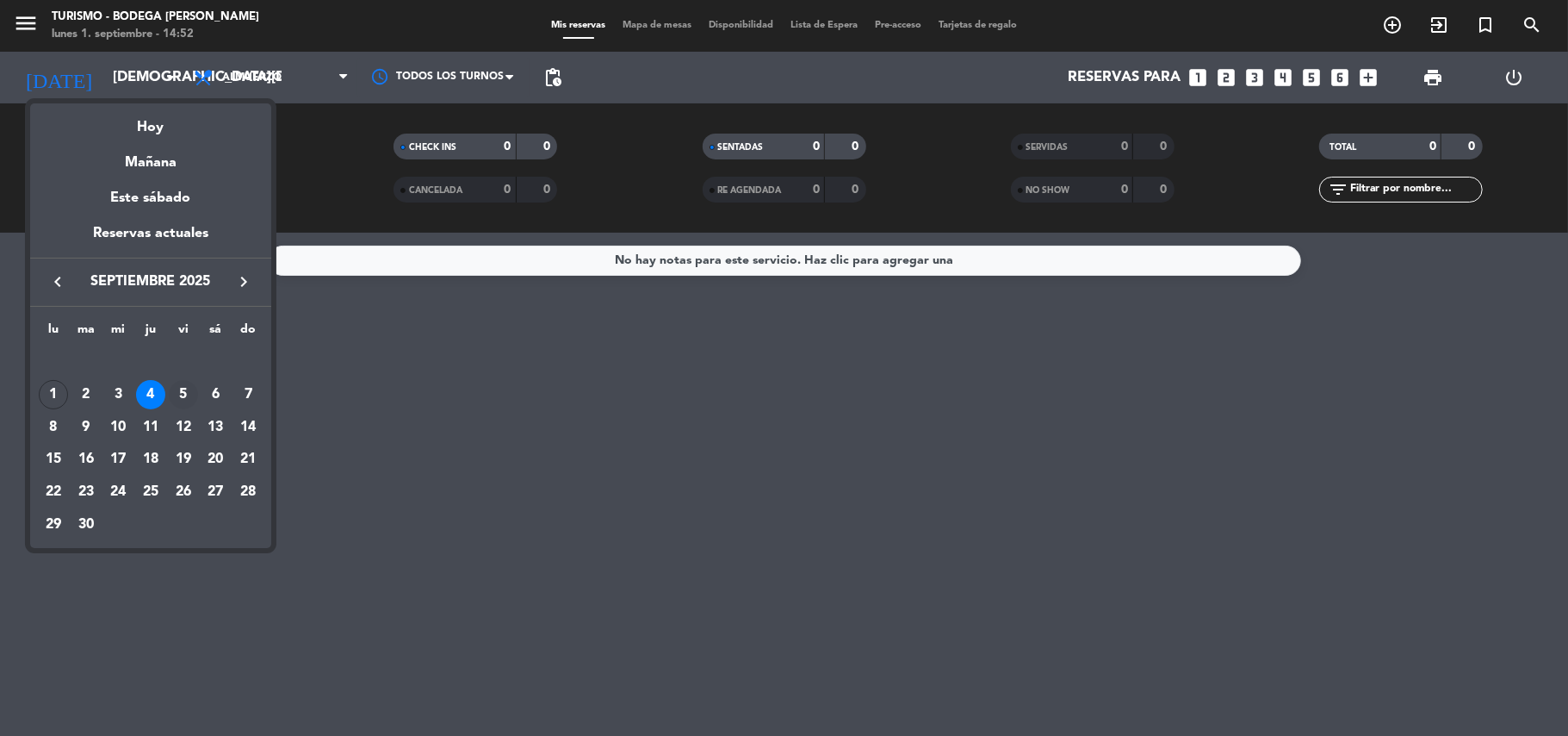
click at [180, 396] on div "5" at bounding box center [184, 395] width 29 height 29
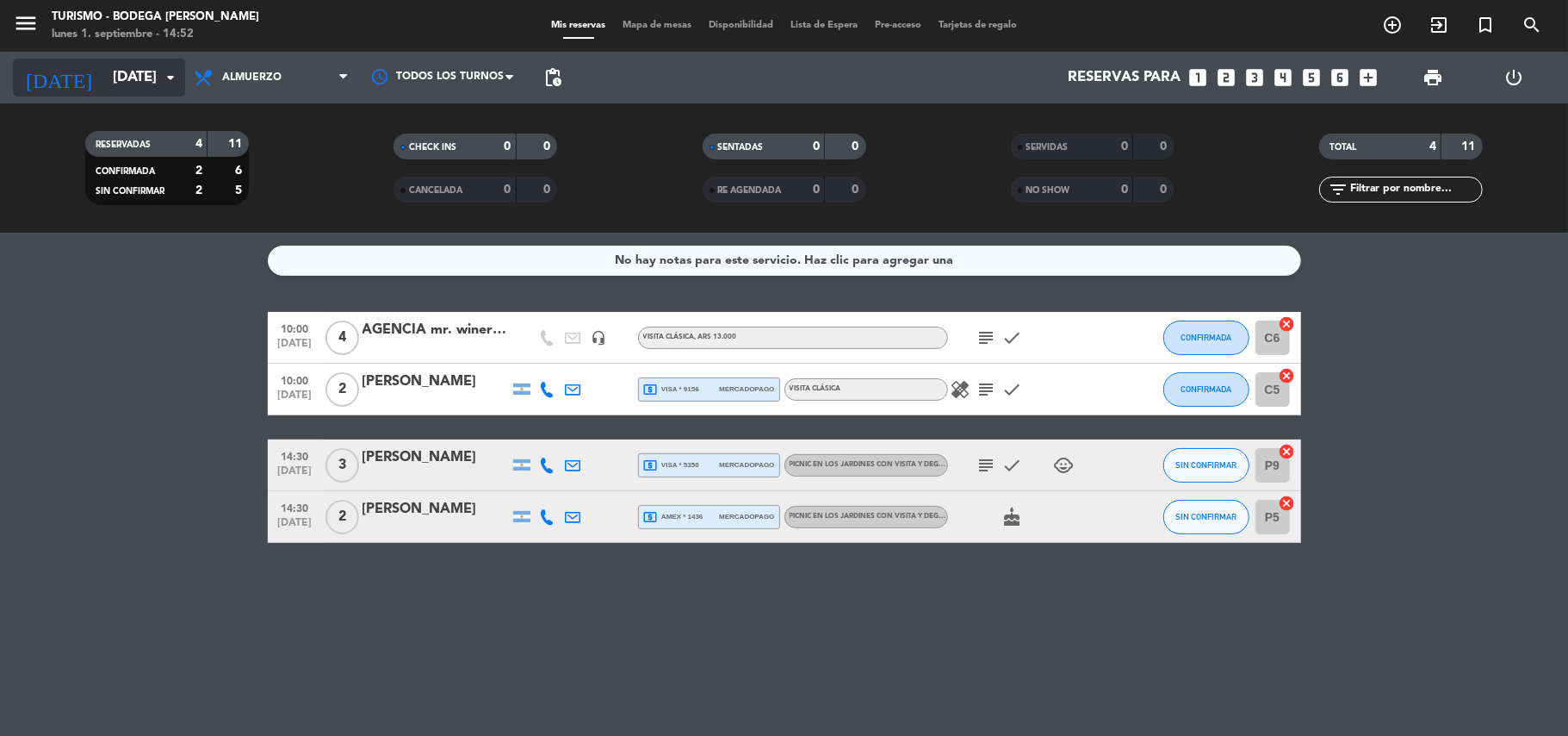
click at [104, 87] on input "[DATE]" at bounding box center [197, 78] width 186 height 34
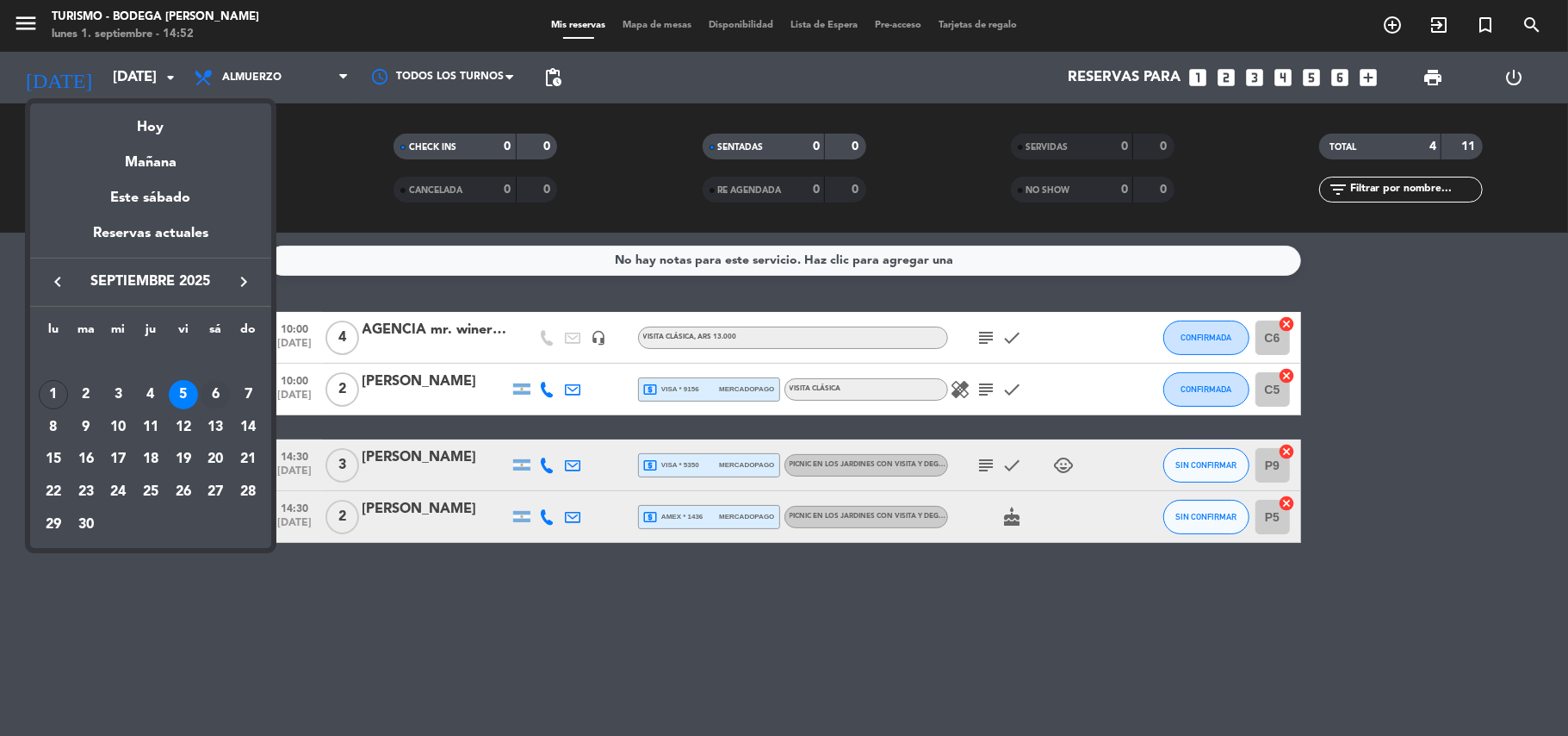
click at [218, 398] on div "6" at bounding box center [215, 395] width 29 height 29
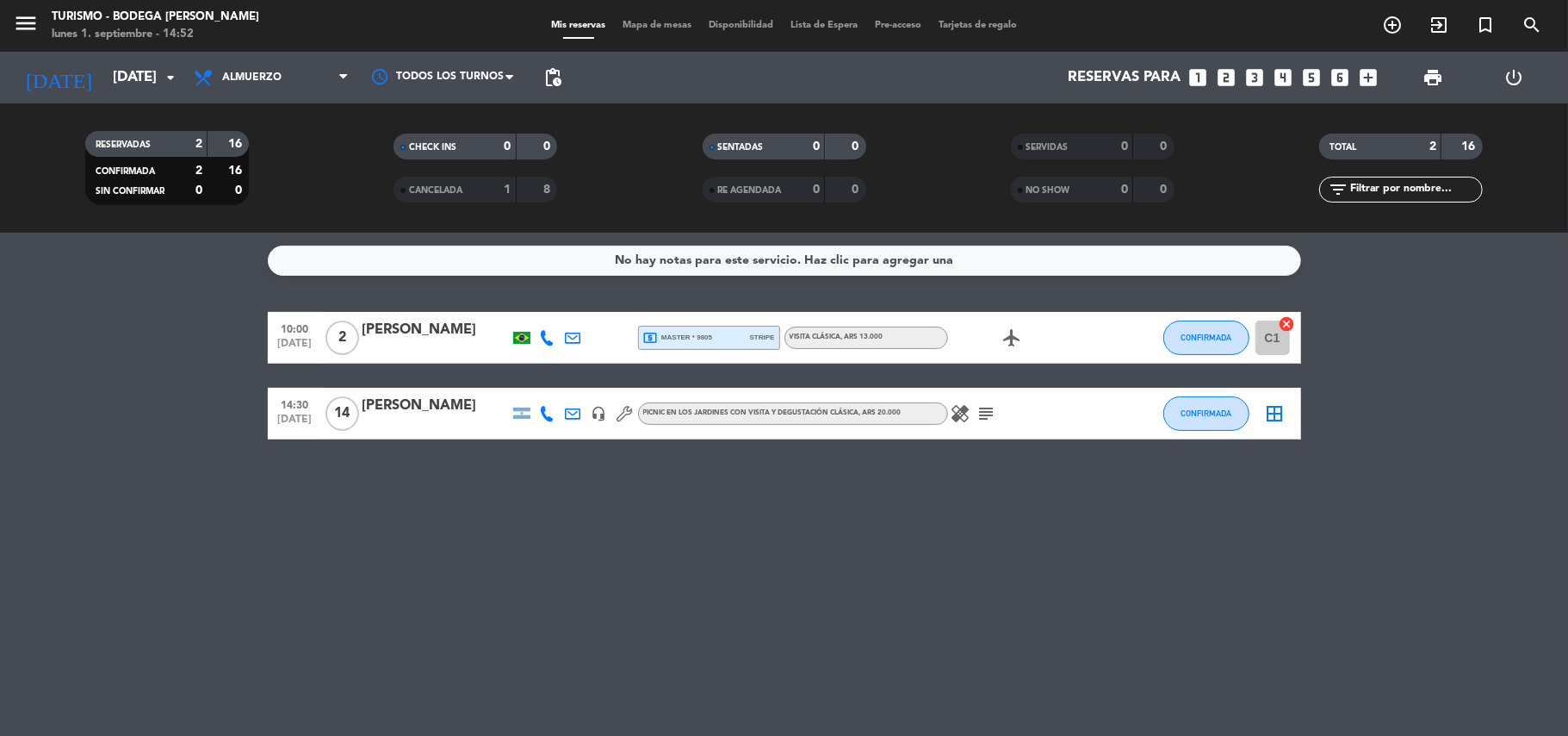
click at [980, 419] on icon "subject" at bounding box center [987, 414] width 21 height 21
click at [983, 412] on icon "subject" at bounding box center [987, 414] width 21 height 21
click at [105, 77] on input "[DATE]" at bounding box center [197, 78] width 186 height 34
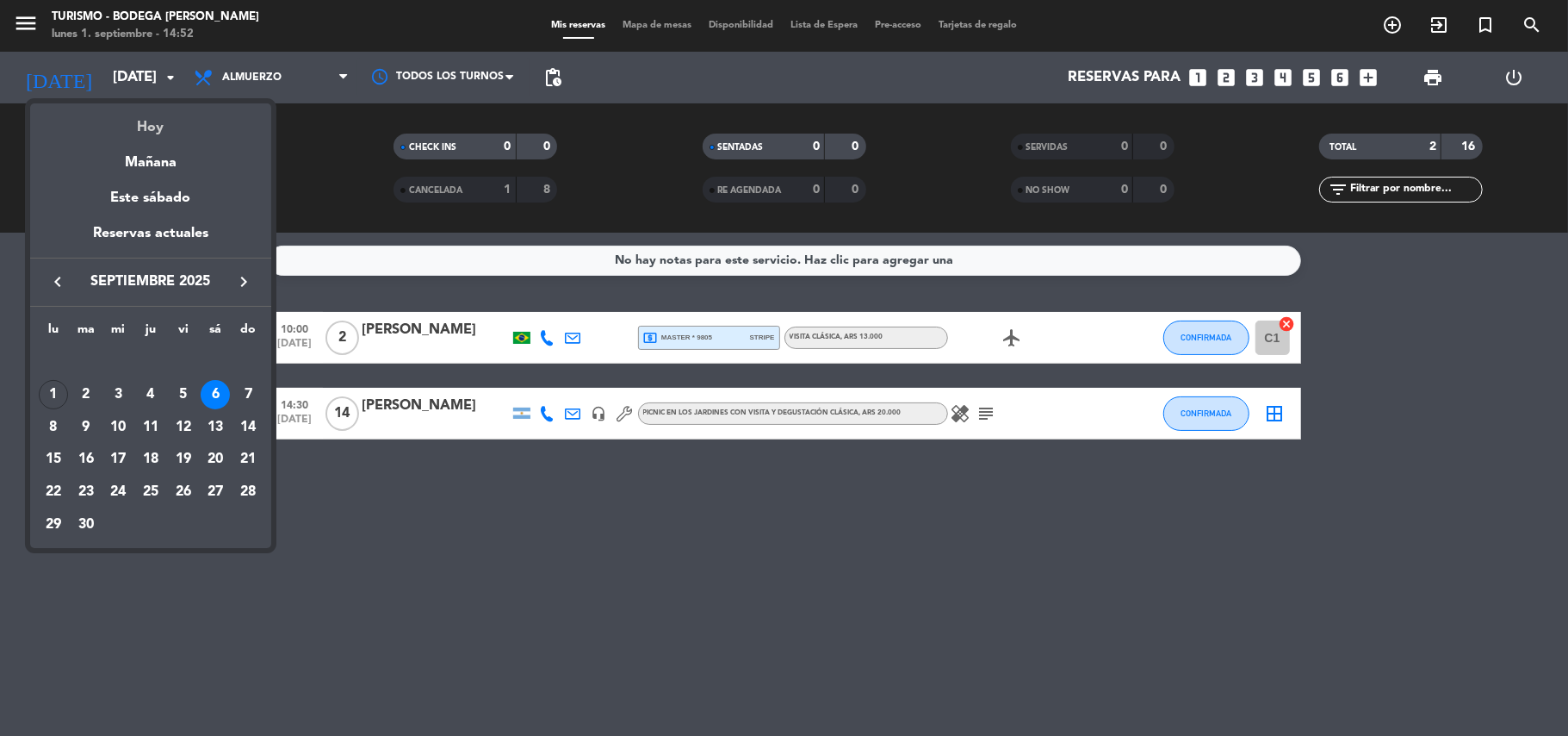
click at [131, 125] on div "Hoy" at bounding box center [151, 121] width 242 height 36
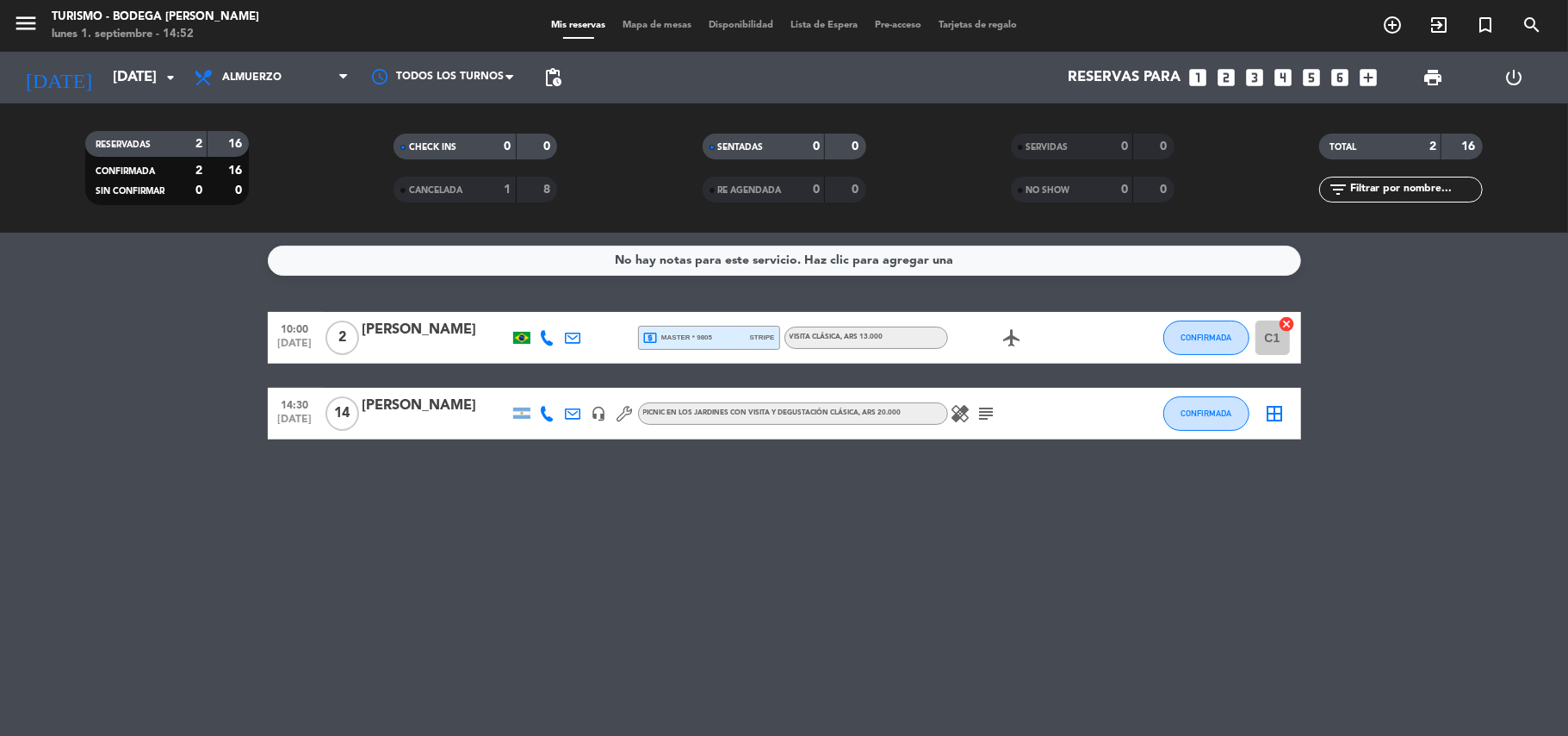
type input "[DATE]"
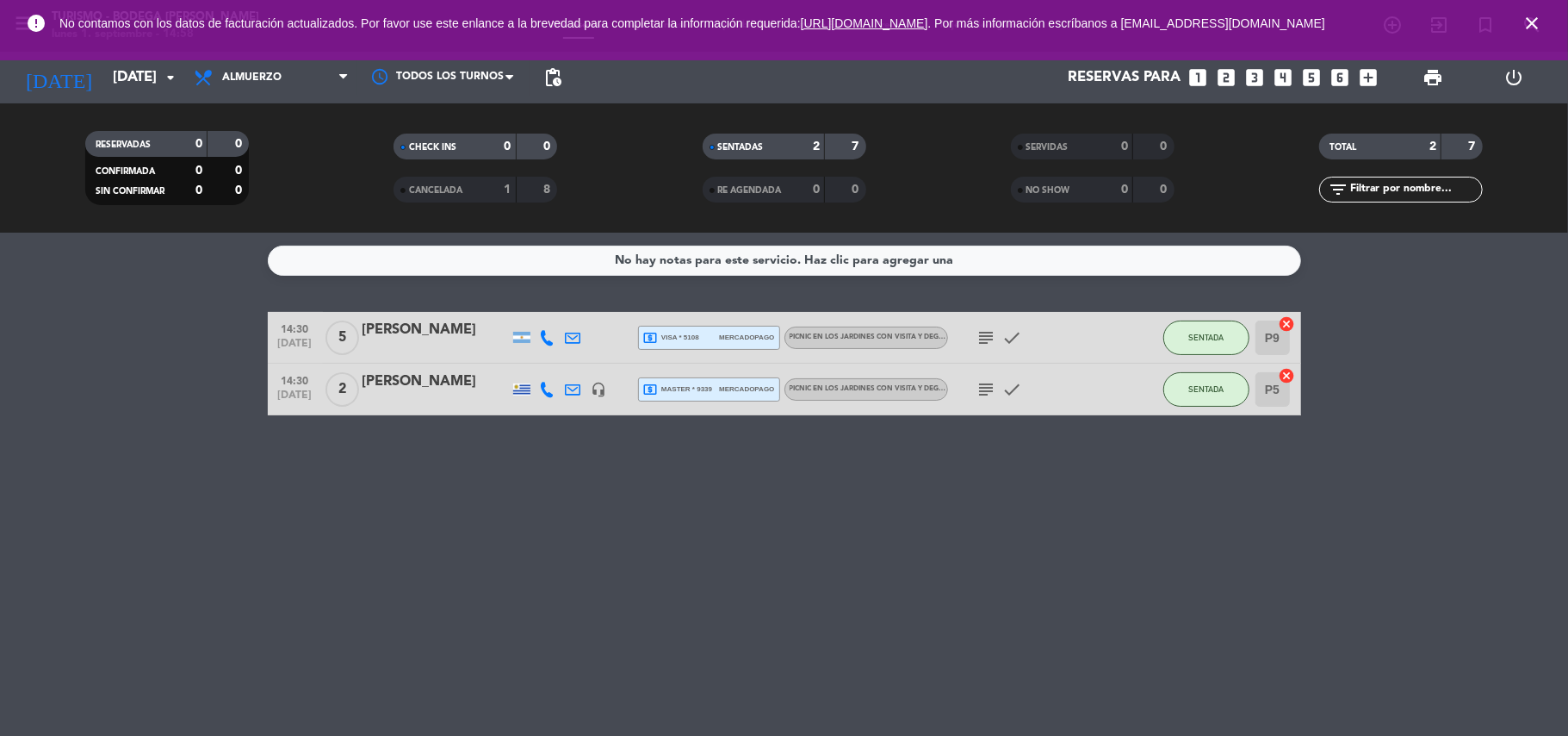
click at [990, 388] on icon "subject" at bounding box center [987, 389] width 21 height 21
click at [983, 343] on icon "subject" at bounding box center [987, 338] width 21 height 21
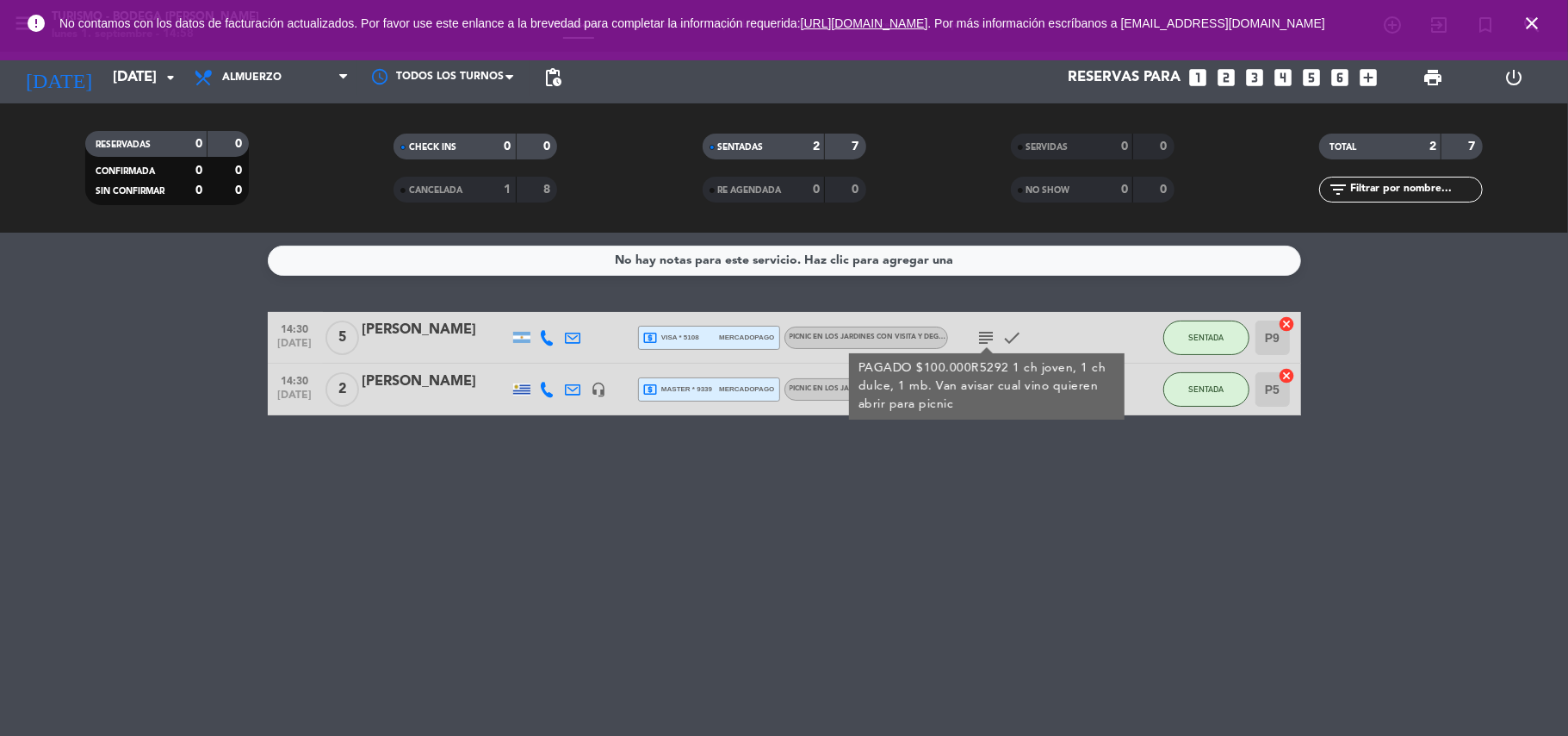
click at [909, 510] on div "No hay notas para este servicio. Haz clic para agregar una 14:30 [DATE] 5 [PERS…" at bounding box center [784, 484] width 1568 height 503
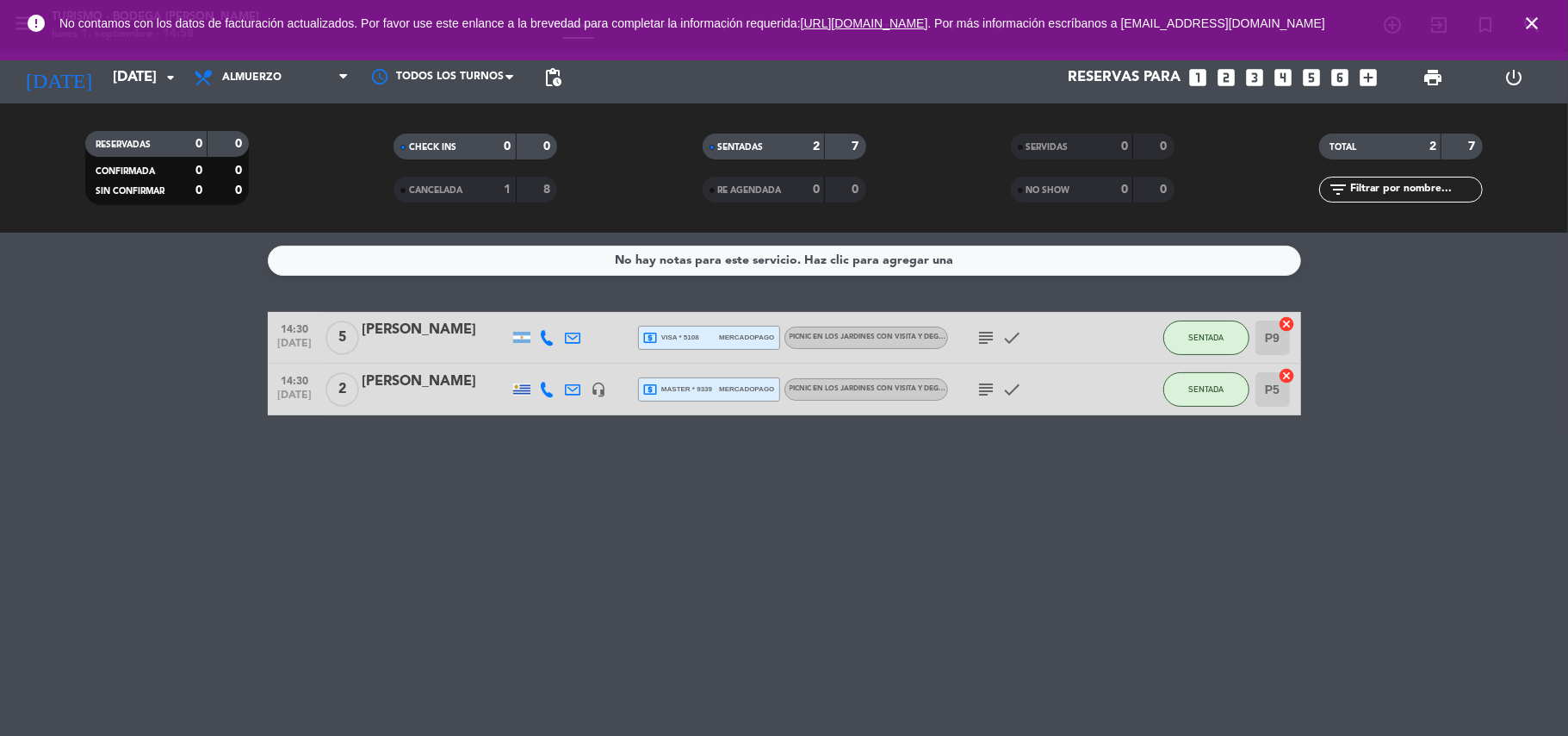
click at [990, 339] on icon "subject" at bounding box center [987, 338] width 21 height 21
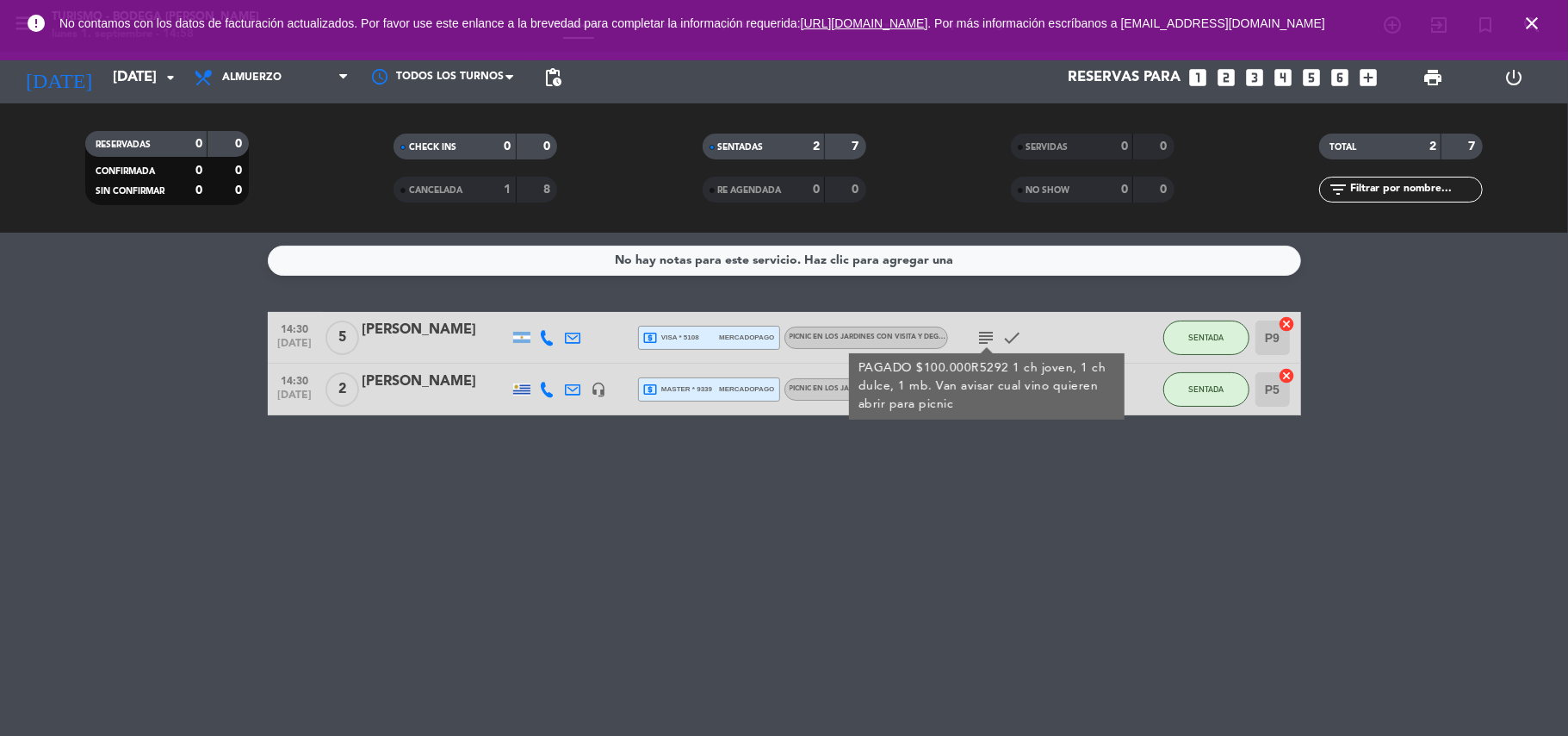
drag, startPoint x: 949, startPoint y: 469, endPoint x: 938, endPoint y: 465, distance: 11.7
click at [949, 470] on div "No hay notas para este servicio. Haz clic para agregar una 14:30 [DATE] 5 [PERS…" at bounding box center [784, 484] width 1568 height 503
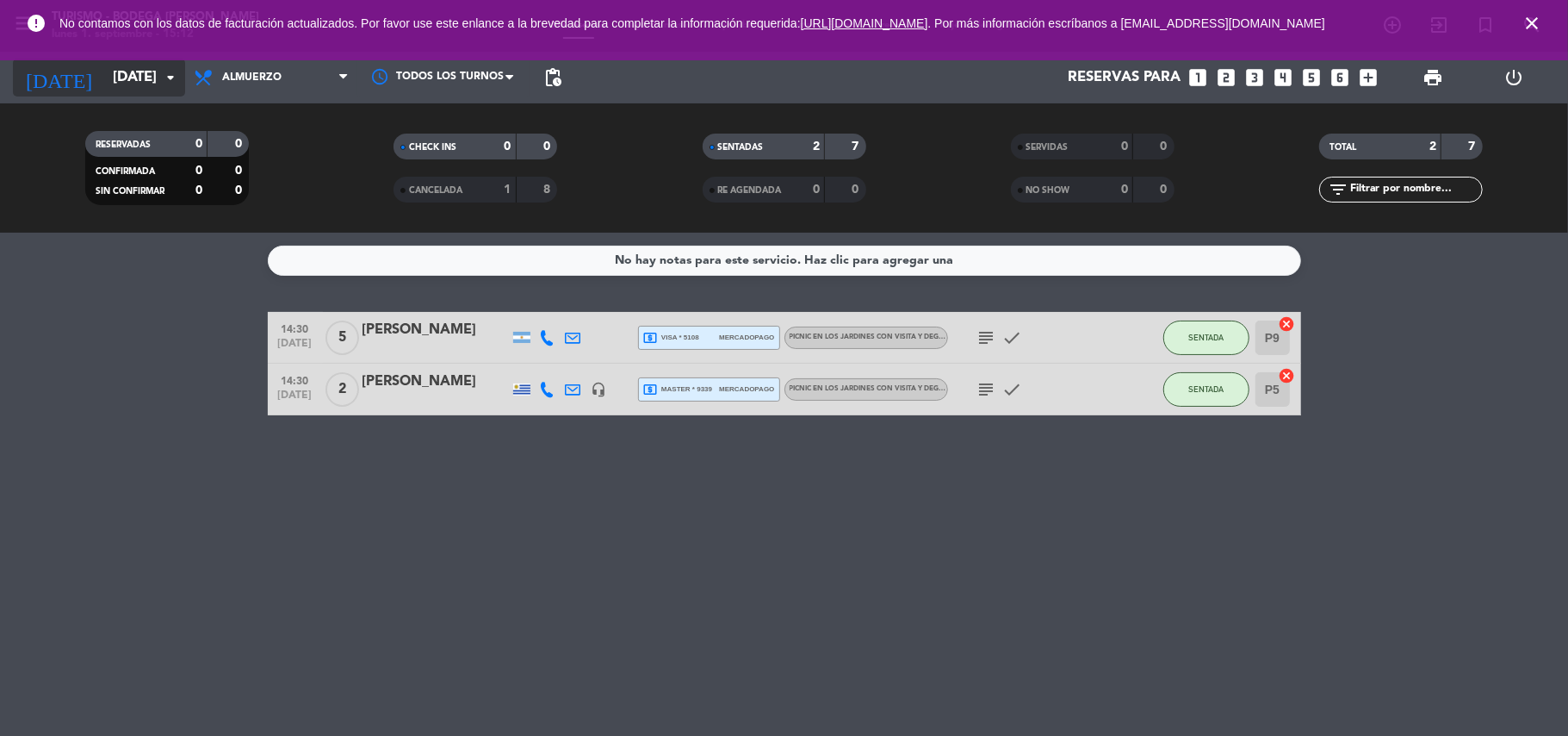
click at [113, 81] on input "[DATE]" at bounding box center [197, 78] width 186 height 34
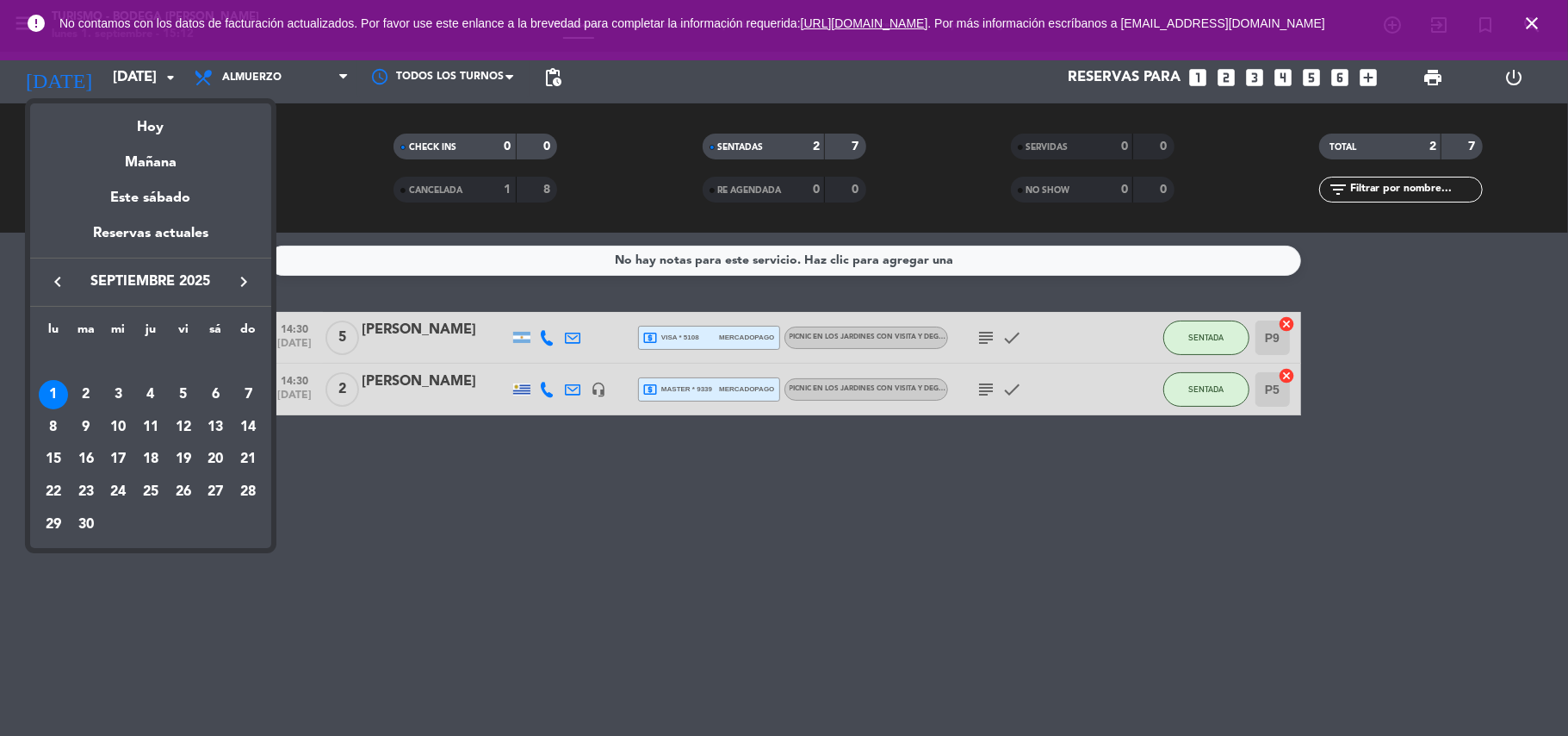
click at [420, 582] on div at bounding box center [784, 368] width 1568 height 736
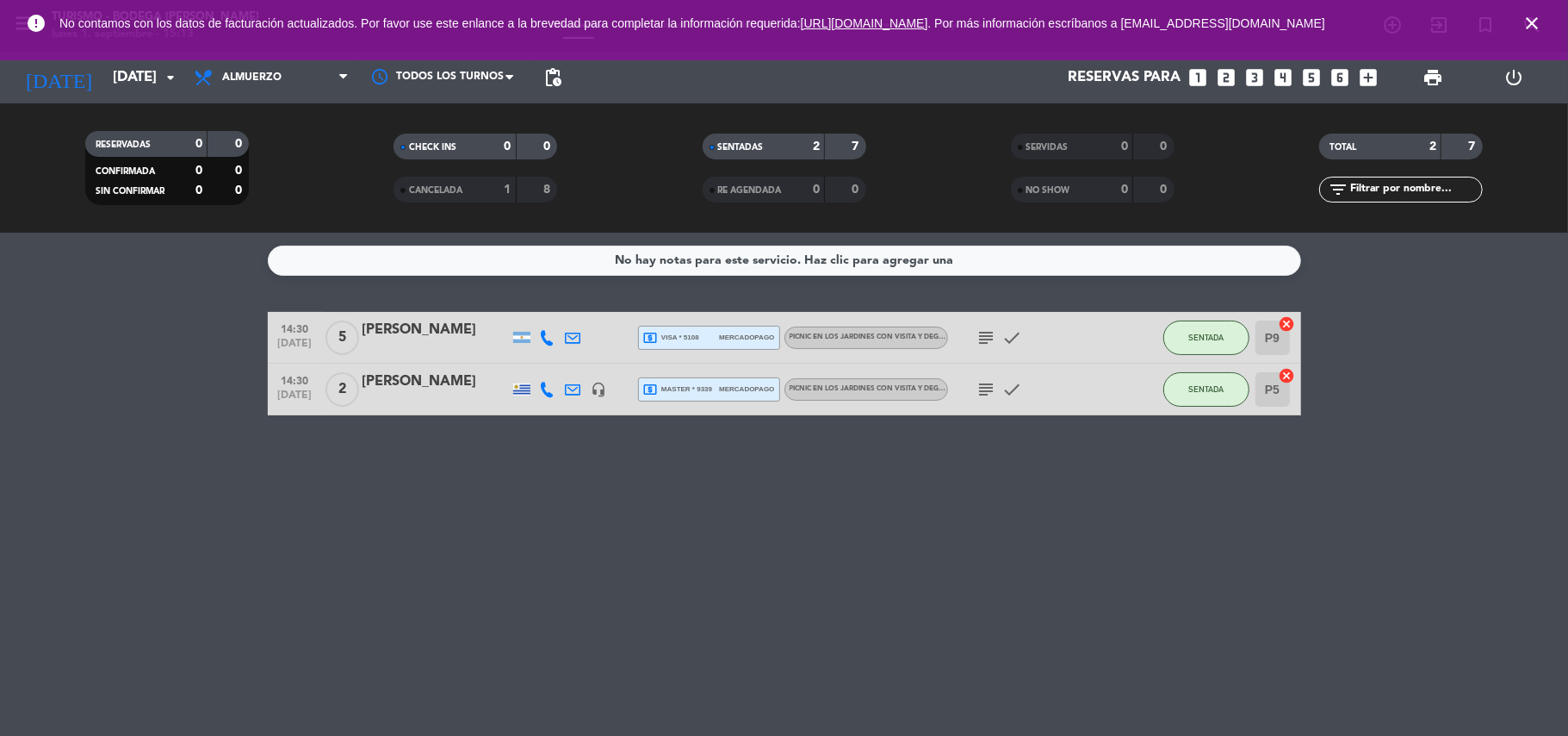
click at [628, 577] on div "No hay notas para este servicio. Haz clic para agregar una 14:30 [DATE] 5 [PERS…" at bounding box center [784, 484] width 1568 height 503
click at [579, 465] on div "No hay notas para este servicio. Haz clic para agregar una 14:30 [DATE] 5 [PERS…" at bounding box center [784, 484] width 1568 height 503
drag, startPoint x: 1533, startPoint y: 22, endPoint x: 1509, endPoint y: 27, distance: 24.5
click at [1531, 22] on icon "close" at bounding box center [1532, 23] width 21 height 21
click at [1538, 13] on icon "close" at bounding box center [1532, 23] width 21 height 21
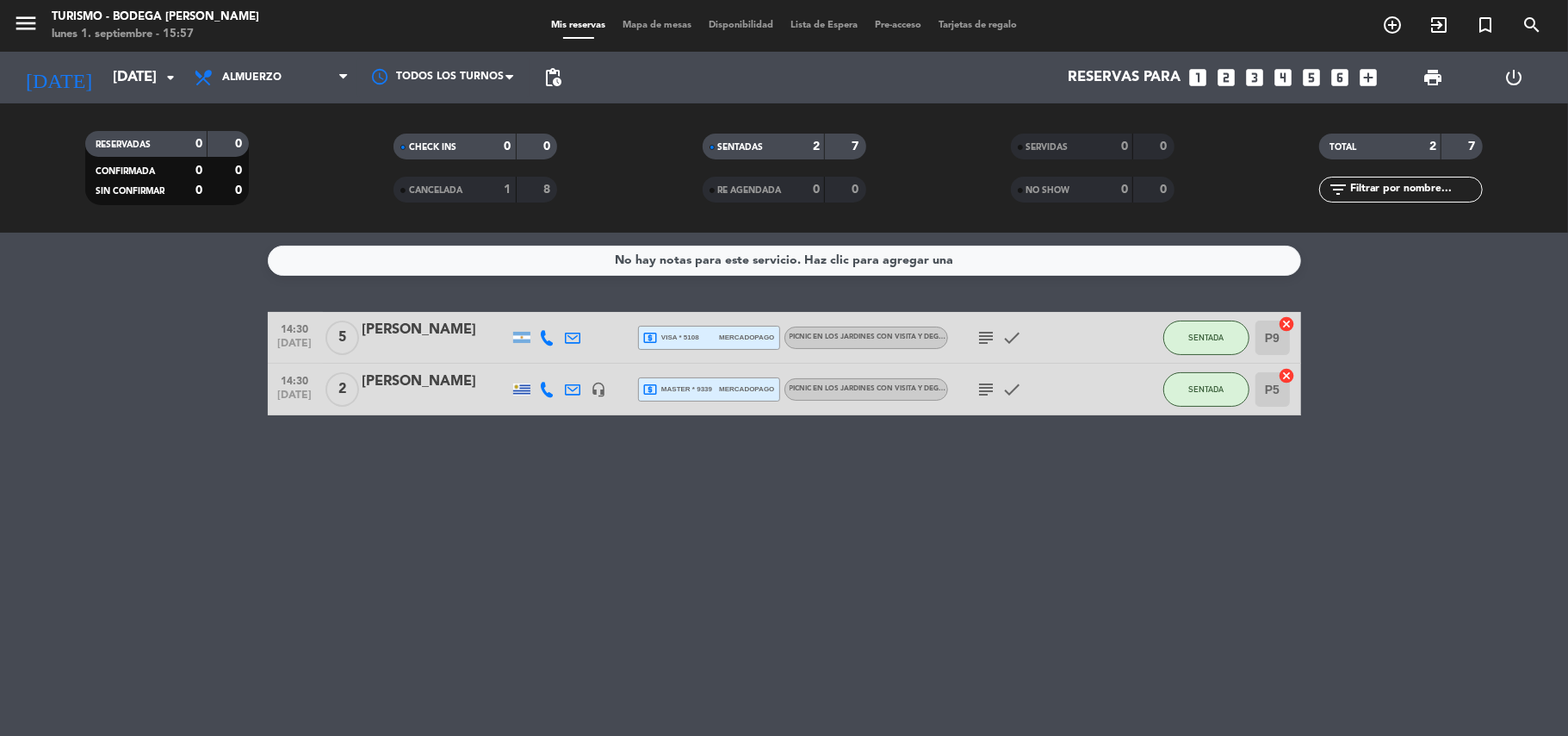
click at [986, 342] on icon "subject" at bounding box center [987, 338] width 21 height 21
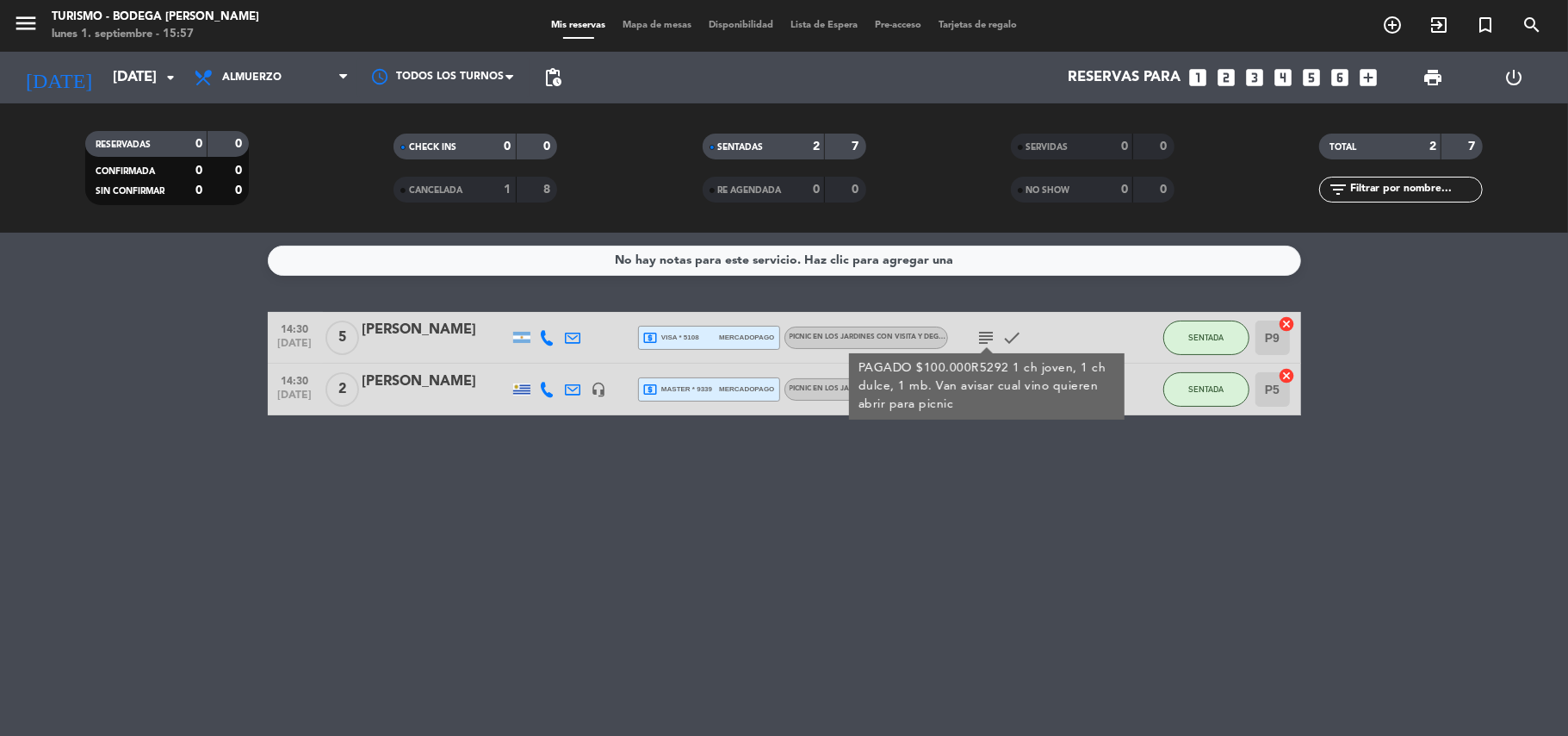
click at [900, 524] on div "No hay notas para este servicio. Haz clic para agregar una 14:30 [DATE] 5 [PERS…" at bounding box center [784, 484] width 1568 height 503
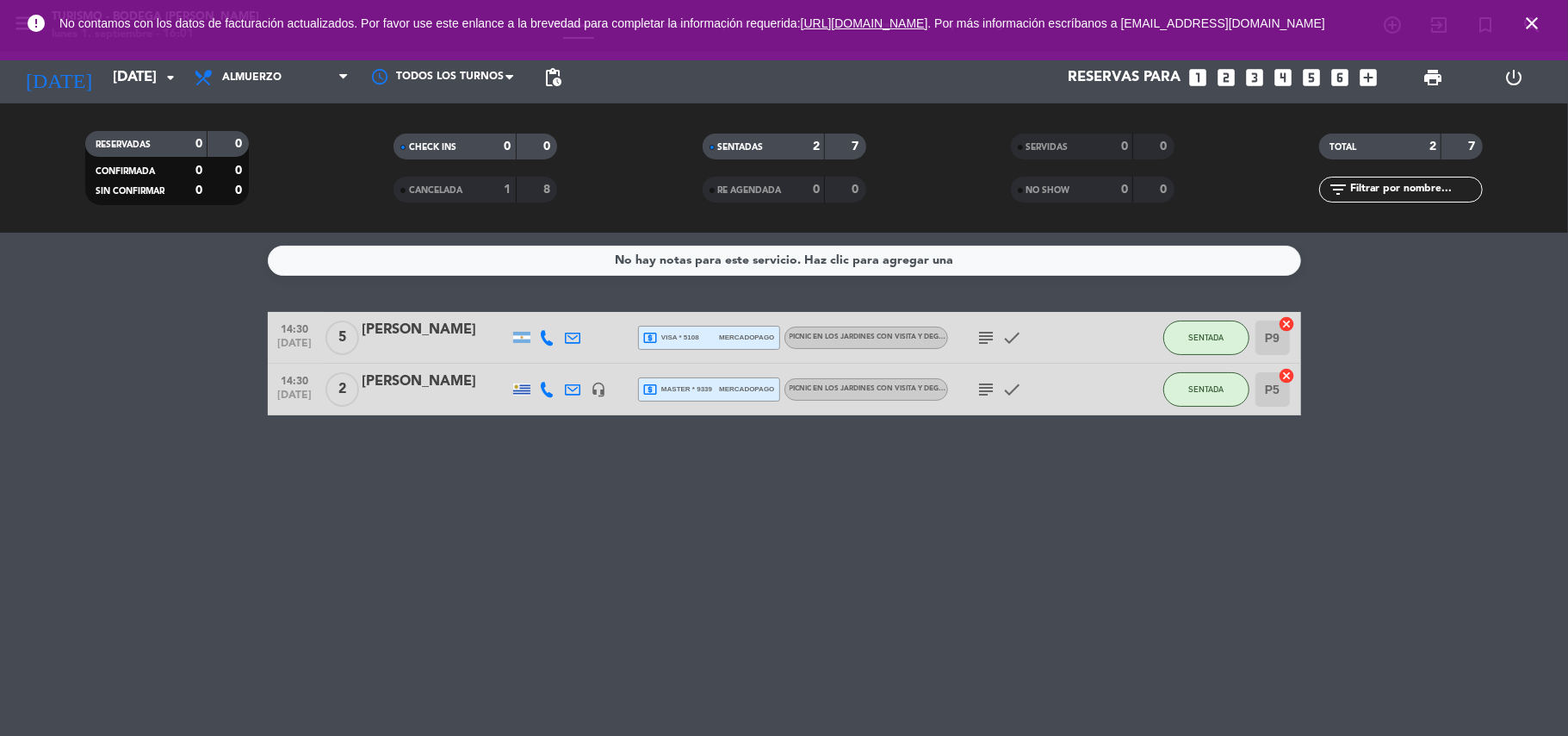
click at [1538, 26] on icon "close" at bounding box center [1532, 23] width 21 height 21
